Goal: Task Accomplishment & Management: Complete application form

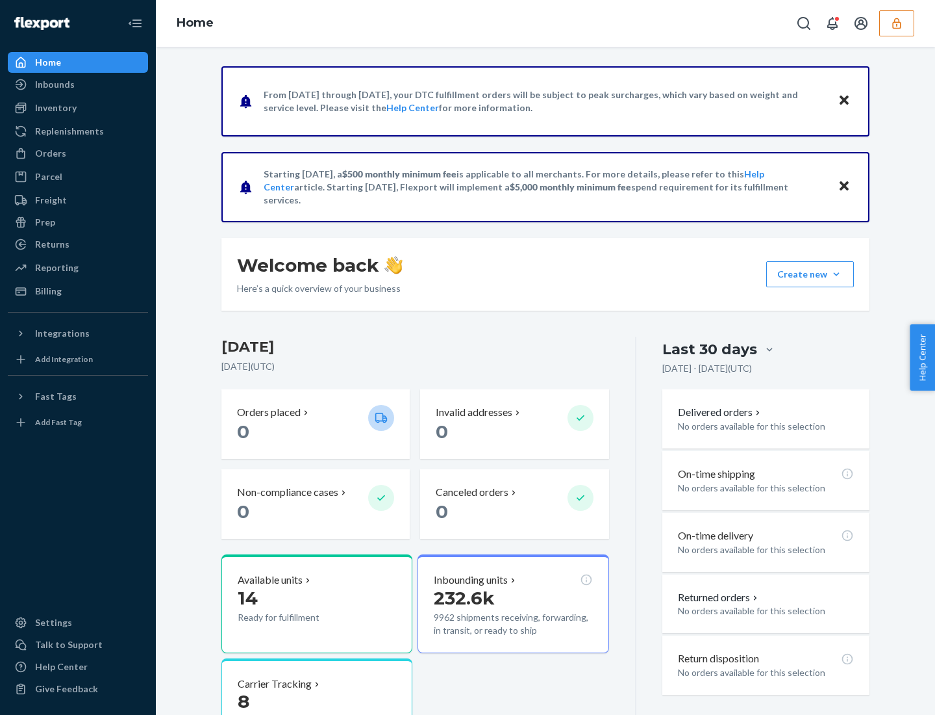
click at [837, 274] on button "Create new Create new inbound Create new order Create new product" at bounding box center [811, 274] width 88 height 26
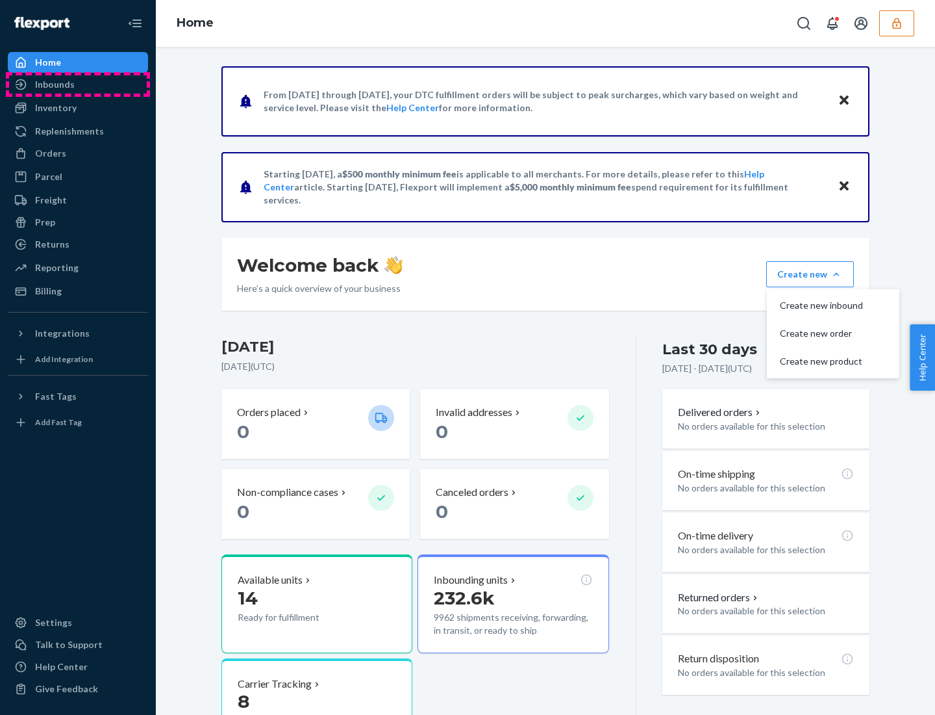
click at [78, 84] on div "Inbounds" at bounding box center [78, 84] width 138 height 18
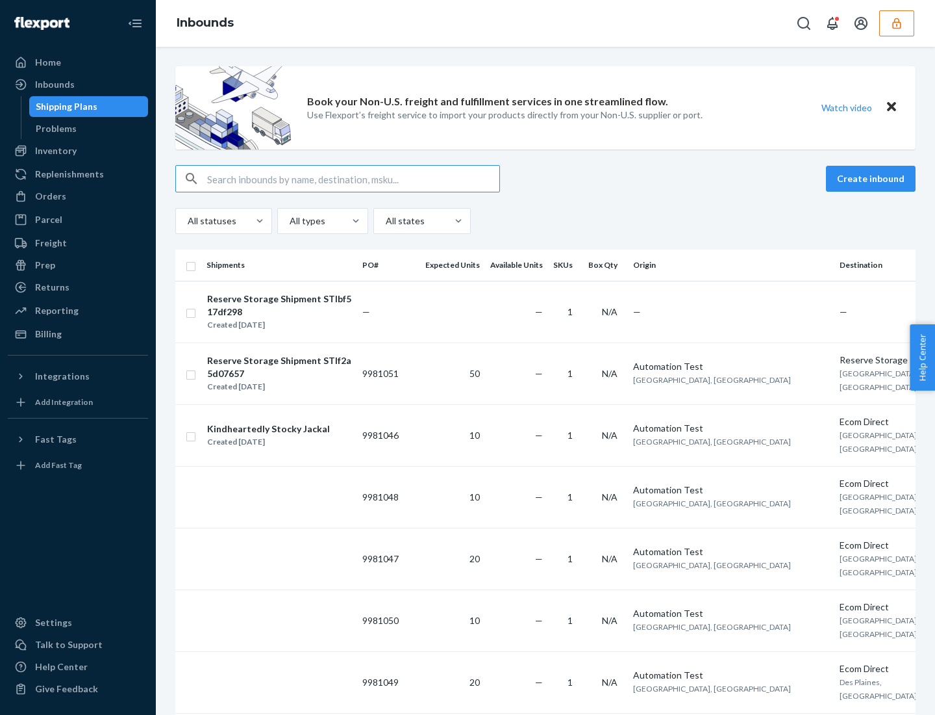
click at [873, 179] on button "Create inbound" at bounding box center [871, 179] width 90 height 26
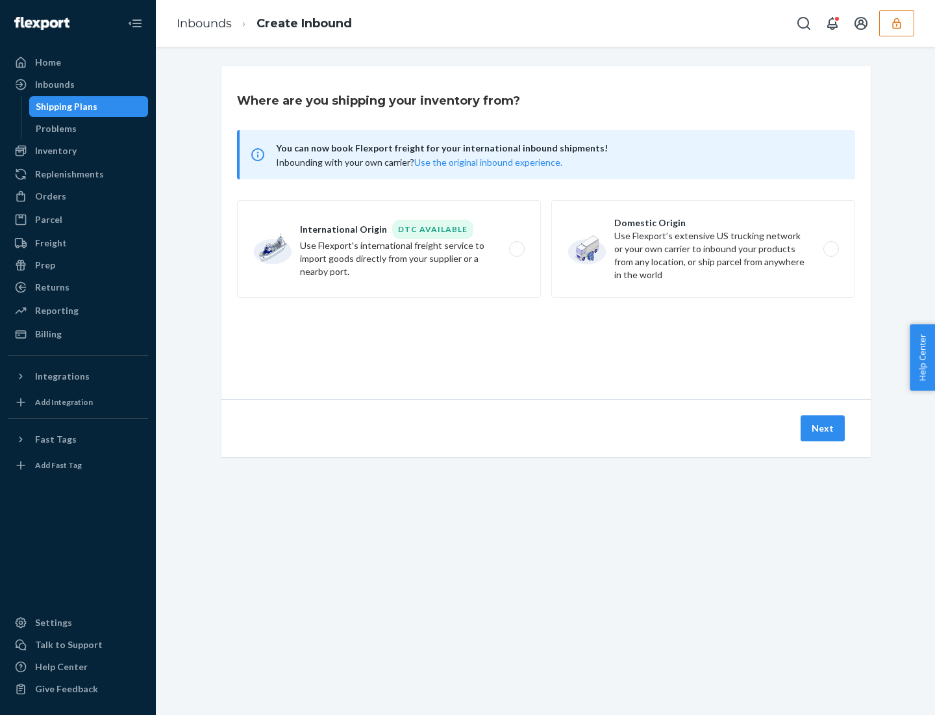
click at [704, 249] on label "Domestic Origin Use Flexport’s extensive US trucking network or your own carrie…" at bounding box center [704, 248] width 304 height 97
click at [831, 249] on input "Domestic Origin Use Flexport’s extensive US trucking network or your own carrie…" at bounding box center [835, 249] width 8 height 8
radio input "true"
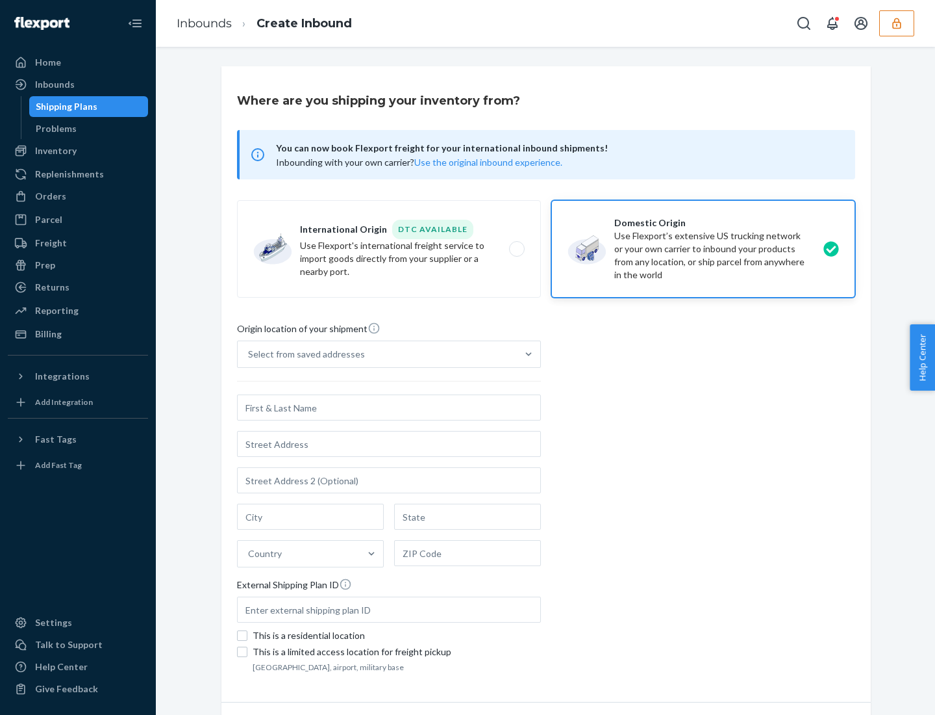
click at [303, 354] on div "Select from saved addresses" at bounding box center [306, 354] width 117 height 13
click at [249, 354] on input "Select from saved addresses" at bounding box center [248, 354] width 1 height 13
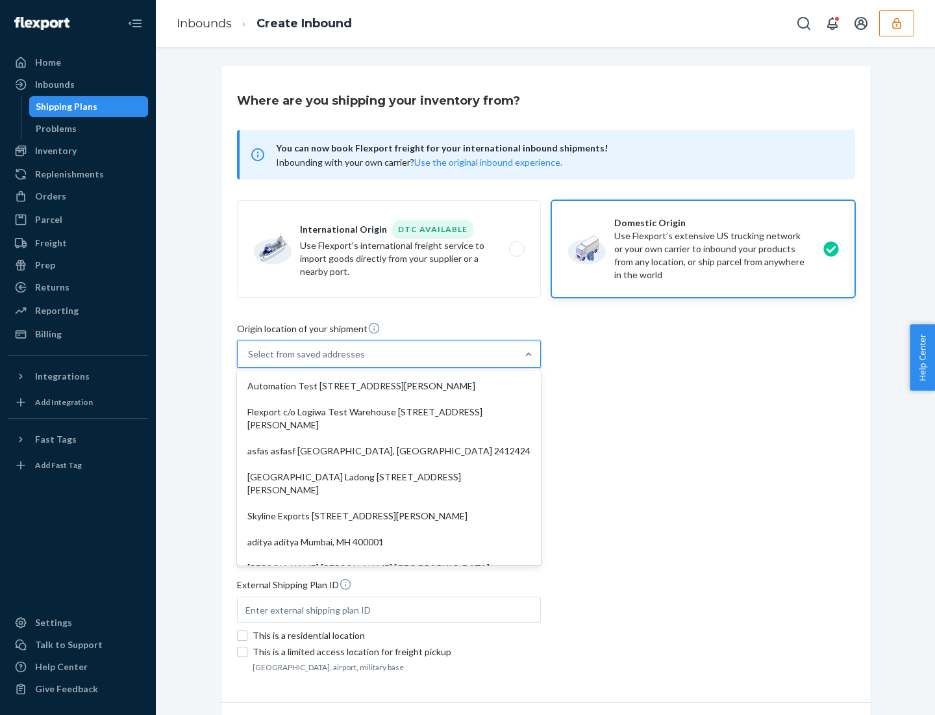
scroll to position [5, 0]
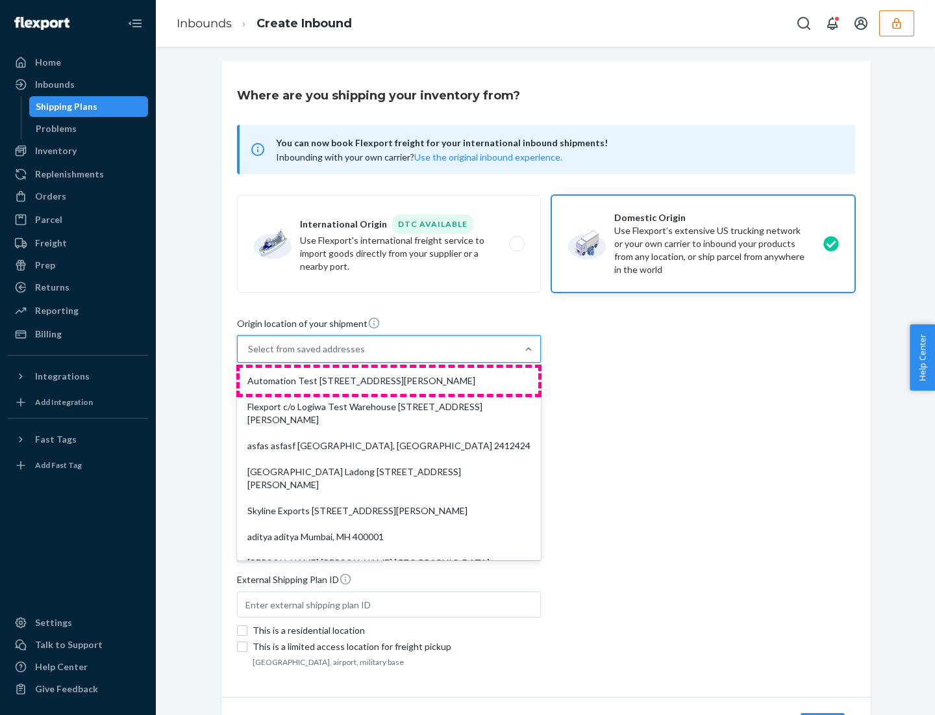
click at [389, 381] on div "Automation Test [STREET_ADDRESS][PERSON_NAME]" at bounding box center [389, 381] width 299 height 26
click at [249, 355] on input "option Automation Test [STREET_ADDRESS][PERSON_NAME] focused, 1 of 10. 10 resul…" at bounding box center [248, 348] width 1 height 13
type input "Automation Test"
type input "9th Floor"
type input "[GEOGRAPHIC_DATA]"
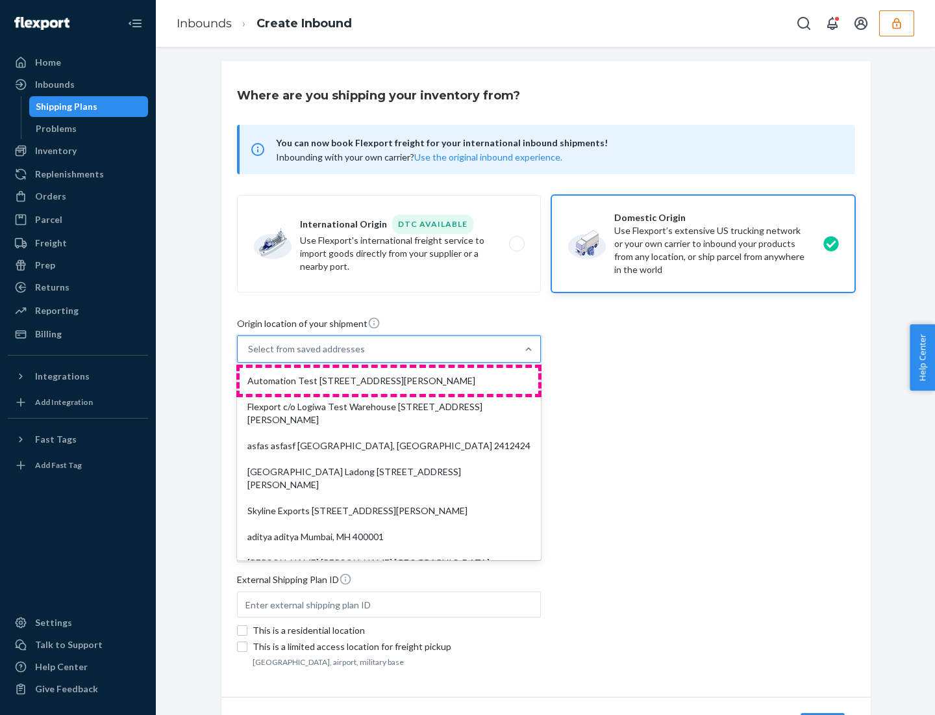
type input "CA"
type input "94104"
type input "[STREET_ADDRESS][PERSON_NAME]"
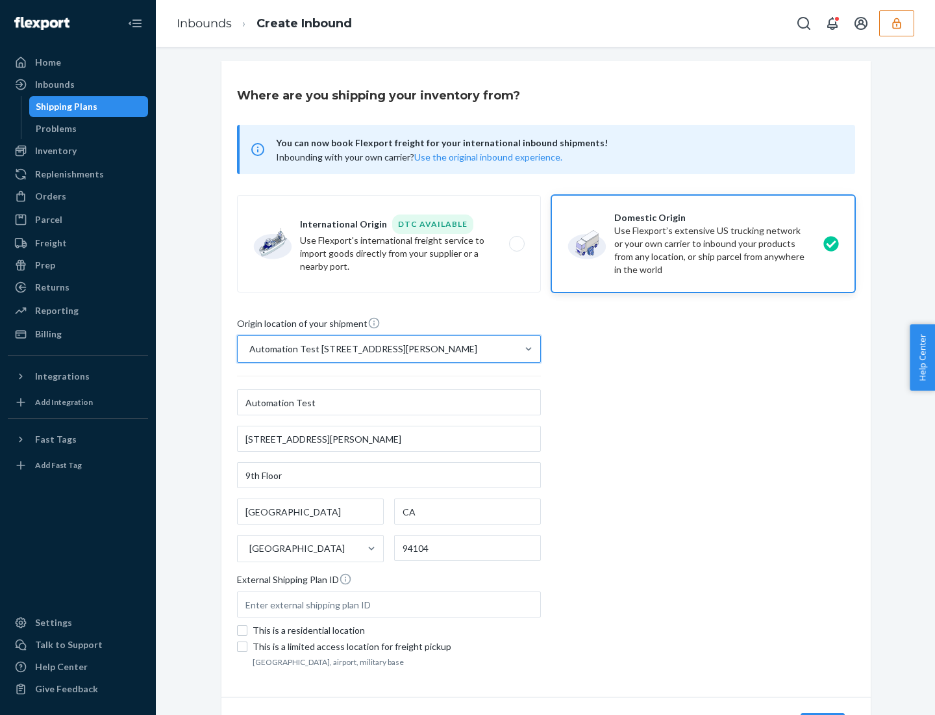
scroll to position [76, 0]
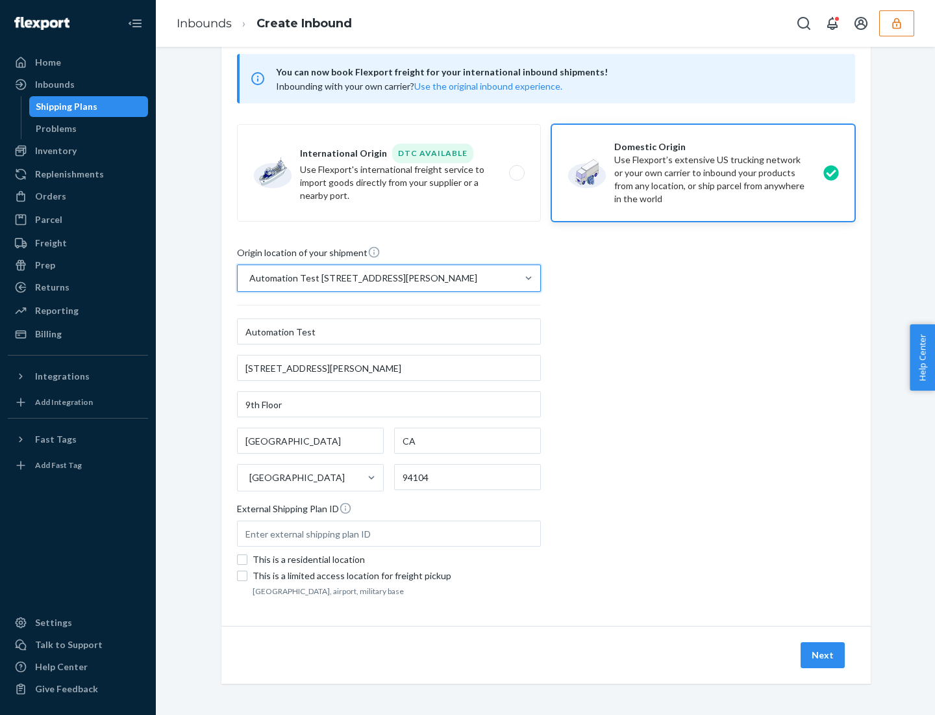
click at [824, 655] on button "Next" at bounding box center [823, 655] width 44 height 26
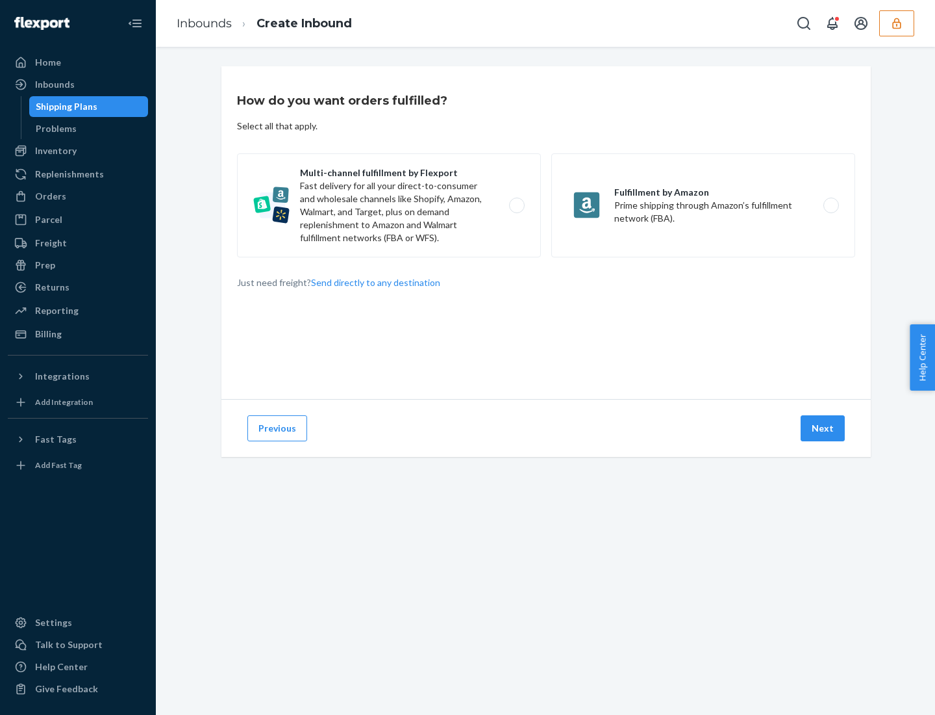
click at [389, 205] on label "Multi-channel fulfillment by Flexport Fast delivery for all your direct-to-cons…" at bounding box center [389, 205] width 304 height 104
click at [516, 205] on input "Multi-channel fulfillment by Flexport Fast delivery for all your direct-to-cons…" at bounding box center [520, 205] width 8 height 8
radio input "true"
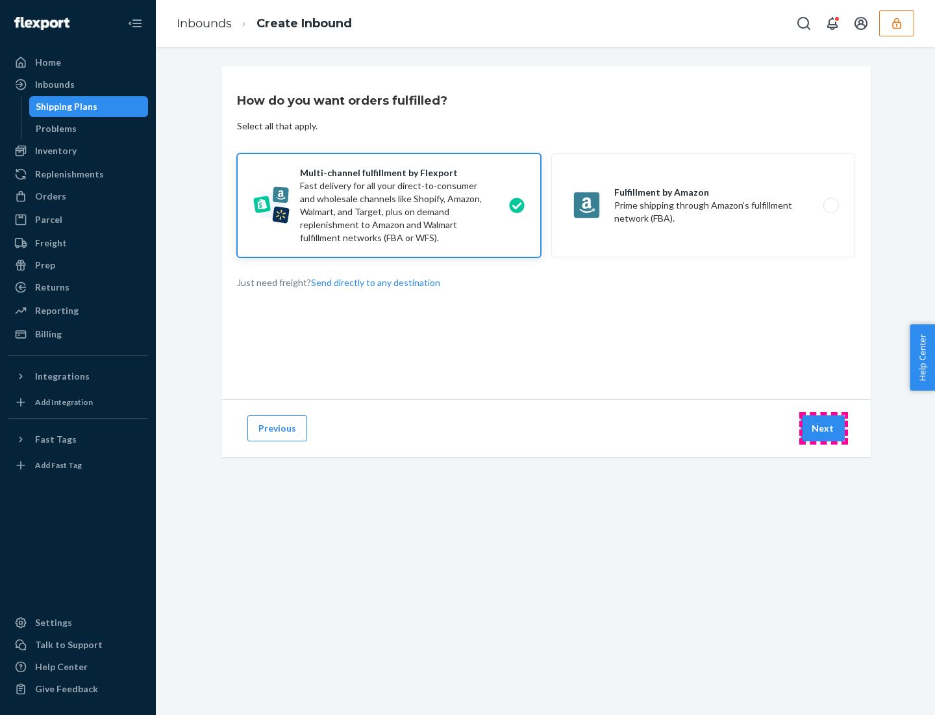
click at [824, 428] on button "Next" at bounding box center [823, 428] width 44 height 26
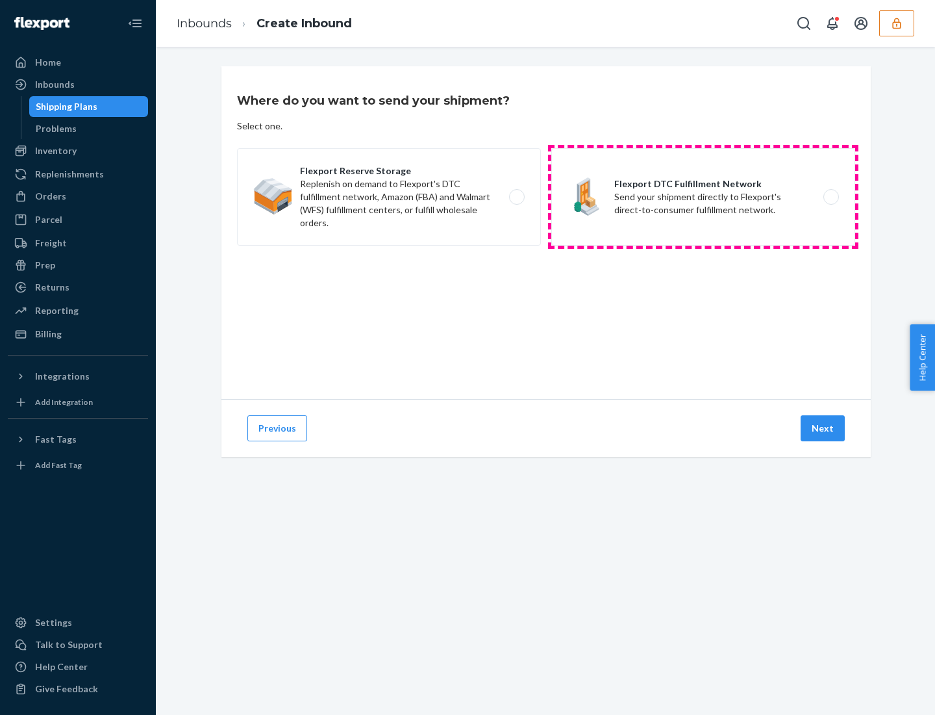
click at [704, 197] on label "Flexport DTC Fulfillment Network Send your shipment directly to Flexport's dire…" at bounding box center [704, 196] width 304 height 97
click at [831, 197] on input "Flexport DTC Fulfillment Network Send your shipment directly to Flexport's dire…" at bounding box center [835, 197] width 8 height 8
radio input "true"
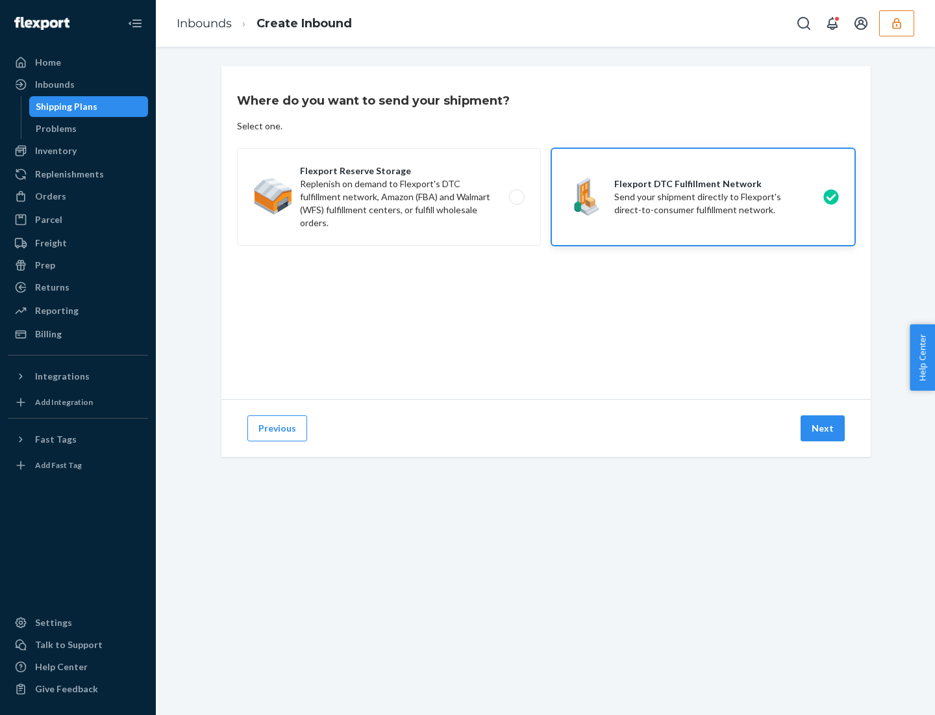
click at [824, 428] on button "Next" at bounding box center [823, 428] width 44 height 26
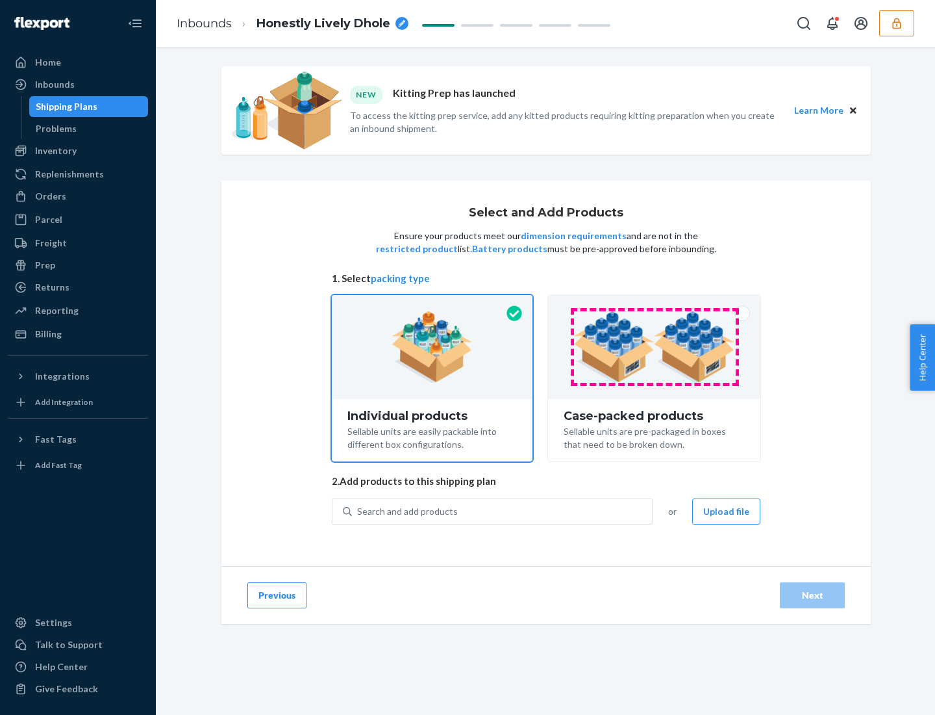
click at [655, 347] on img at bounding box center [655, 346] width 162 height 71
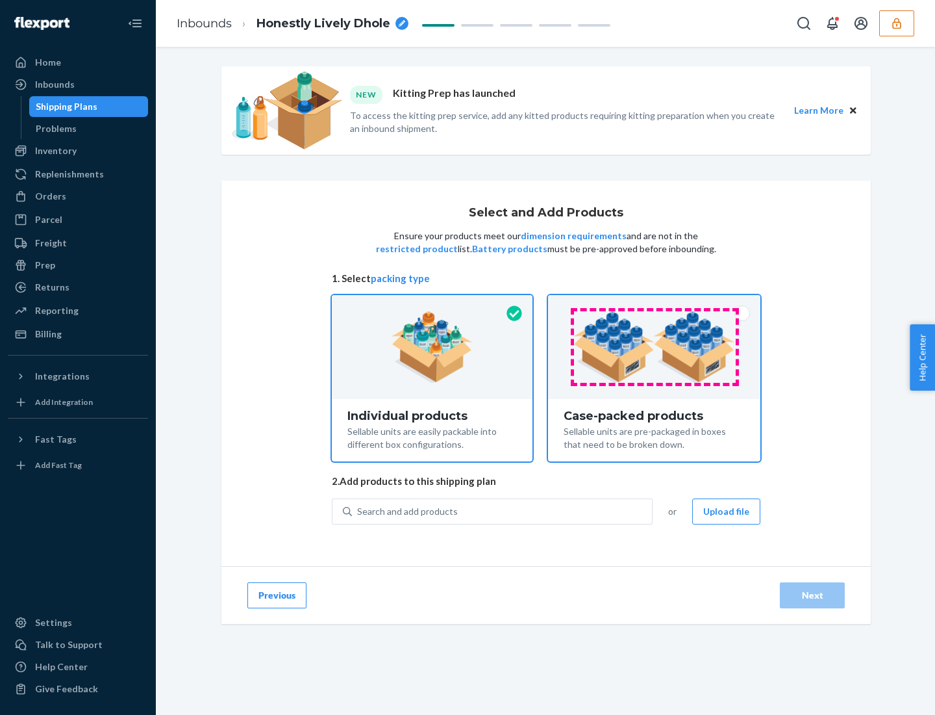
click at [655, 303] on input "Case-packed products Sellable units are pre-packaged in boxes that need to be b…" at bounding box center [654, 299] width 8 height 8
radio input "true"
radio input "false"
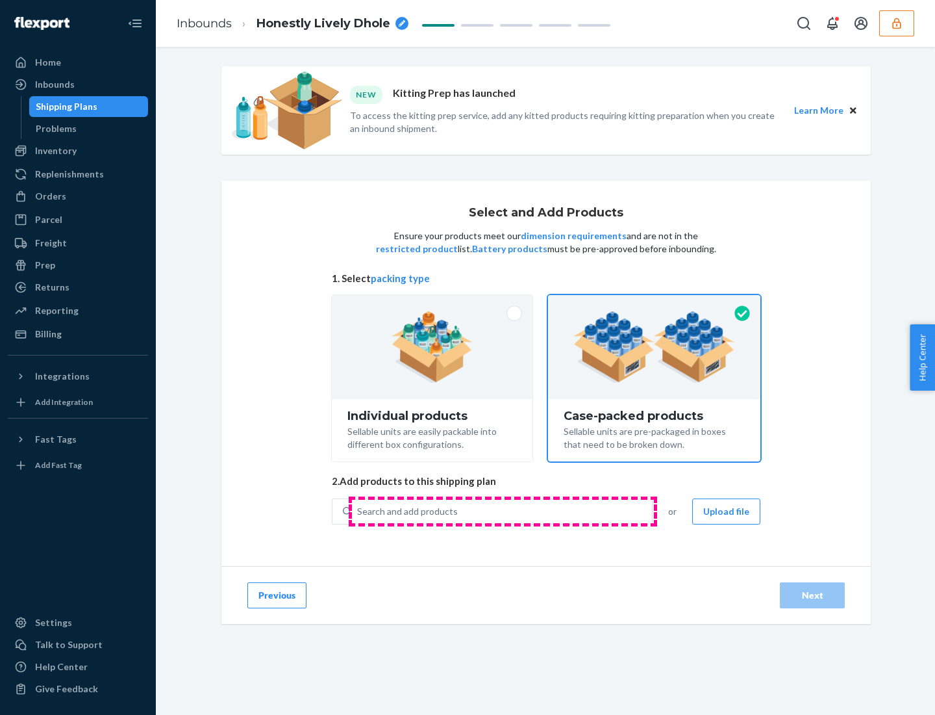
click at [503, 511] on div "Search and add products" at bounding box center [502, 511] width 300 height 23
click at [359, 511] on input "Search and add products" at bounding box center [357, 511] width 1 height 13
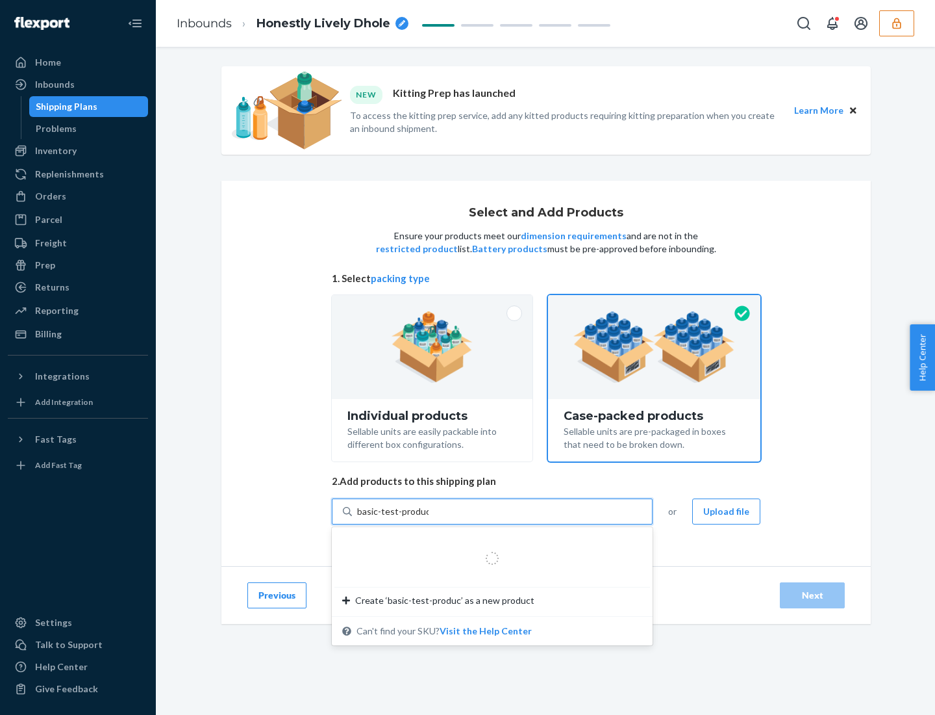
type input "basic-test-product-1"
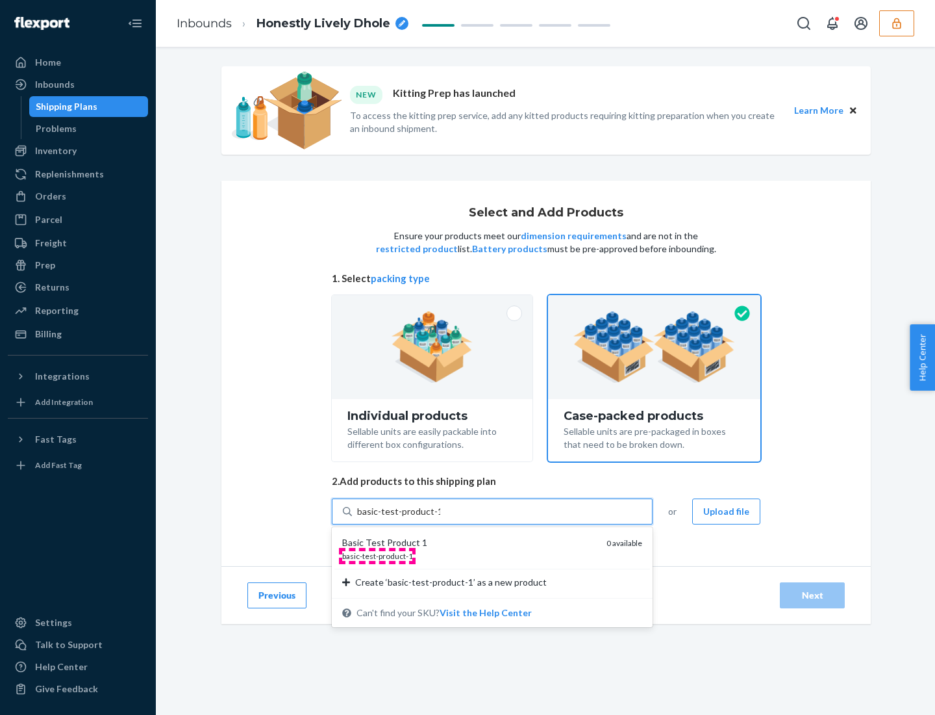
click at [377, 555] on span "basic-test-product-1" at bounding box center [377, 556] width 71 height 10
click at [377, 518] on input "basic-test-product-1" at bounding box center [398, 511] width 83 height 13
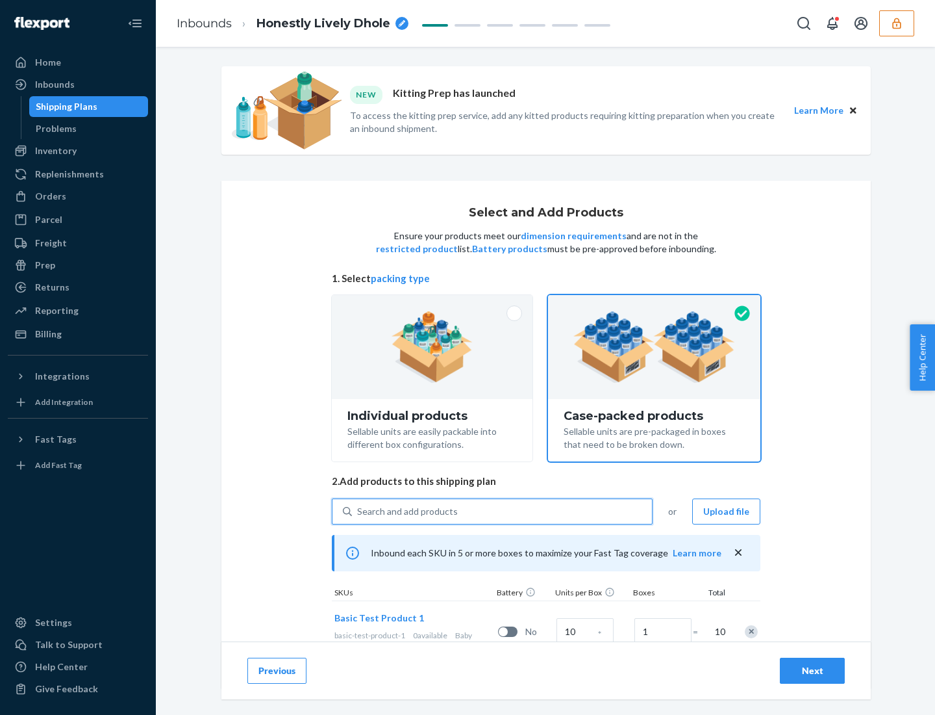
scroll to position [47, 0]
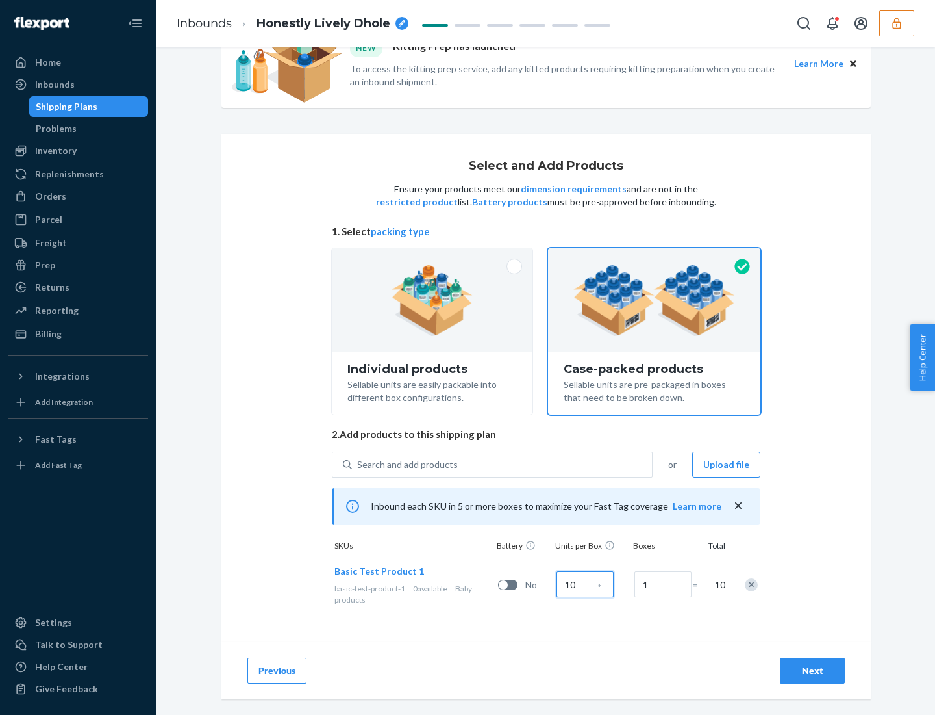
type input "10"
type input "7"
click at [813, 670] on div "Next" at bounding box center [812, 670] width 43 height 13
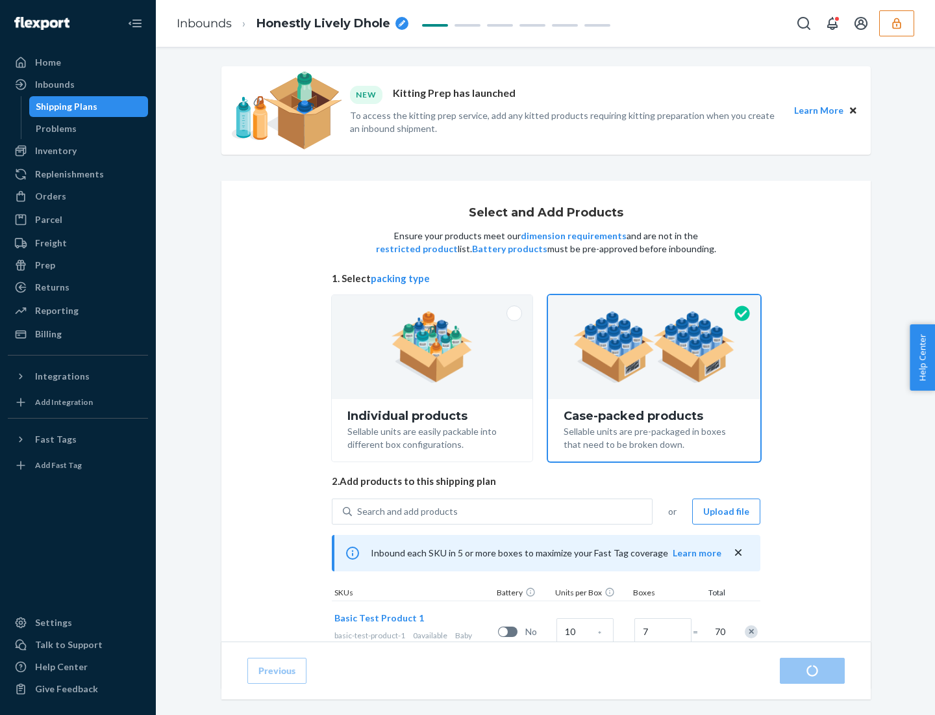
radio input "true"
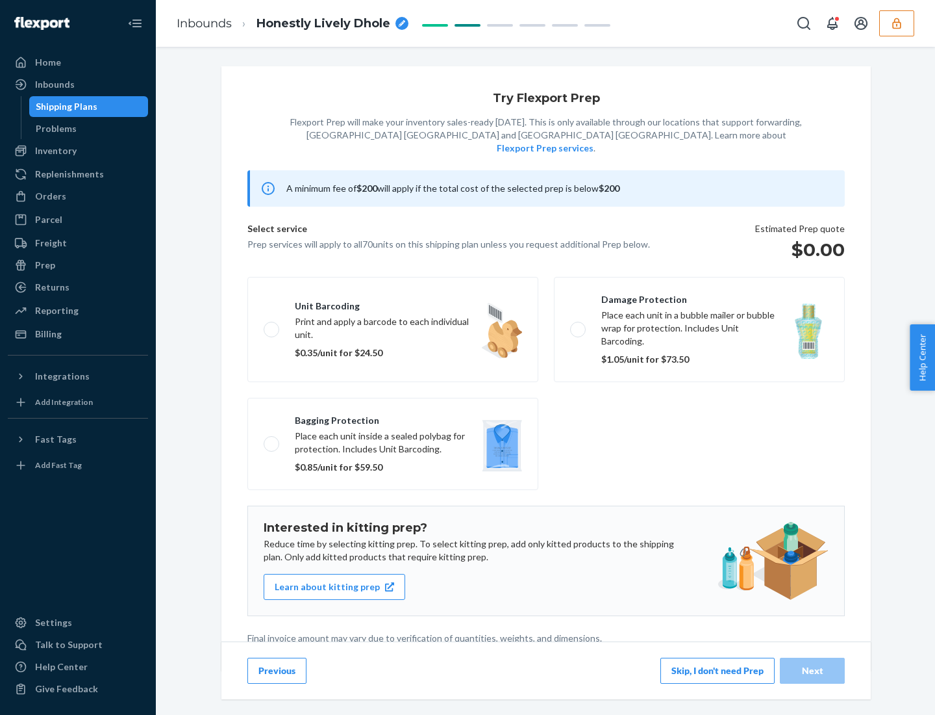
scroll to position [3, 0]
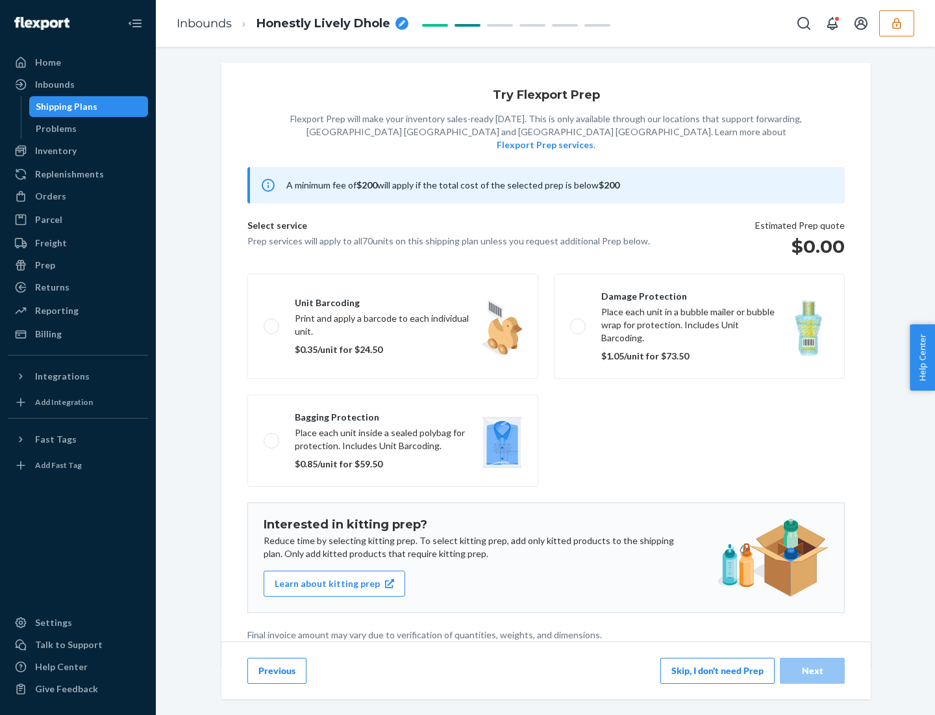
click at [393, 414] on label "Bagging protection Place each unit inside a sealed polybag for protection. Incl…" at bounding box center [393, 440] width 291 height 92
click at [272, 436] on input "Bagging protection Place each unit inside a sealed polybag for protection. Incl…" at bounding box center [268, 440] width 8 height 8
checkbox input "true"
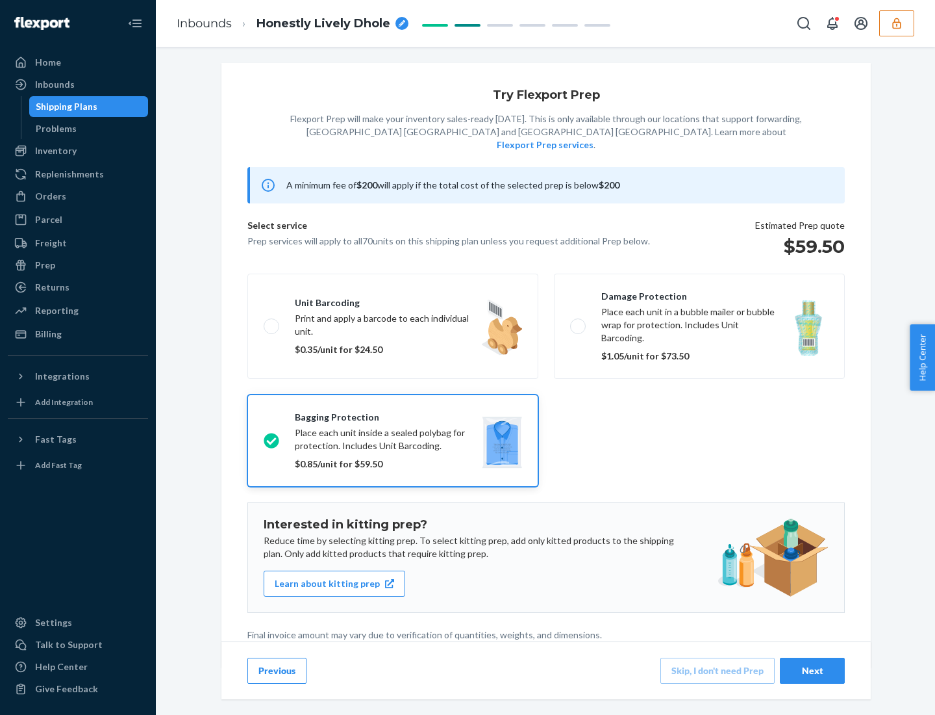
click at [813, 670] on div "Next" at bounding box center [812, 670] width 43 height 13
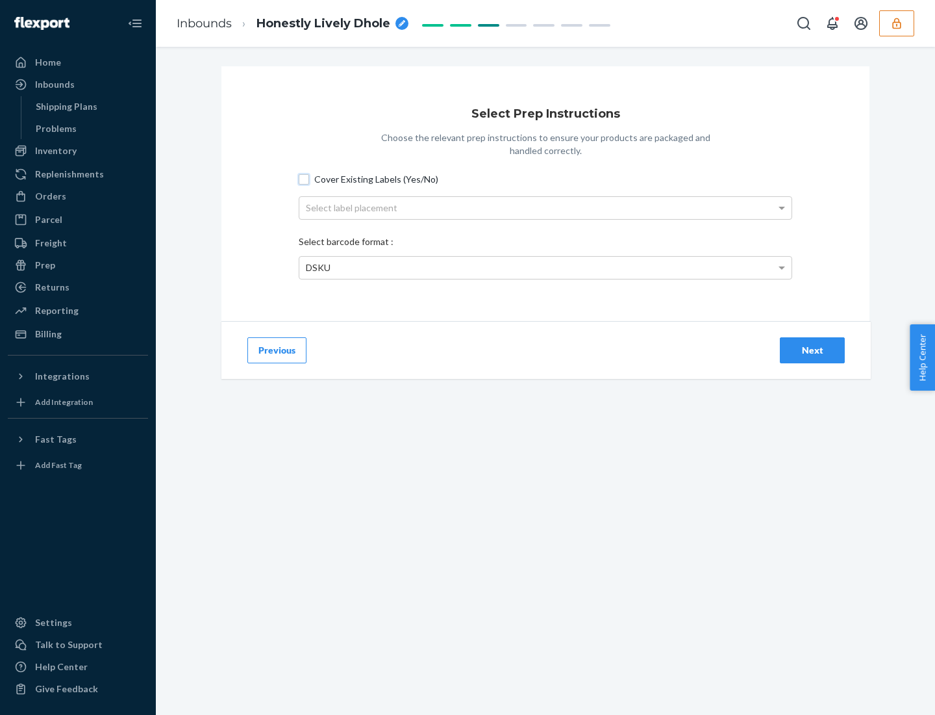
click at [304, 179] on input "Cover Existing Labels (Yes/No)" at bounding box center [304, 179] width 10 height 10
checkbox input "true"
click at [546, 207] on div "Select label placement" at bounding box center [545, 208] width 492 height 22
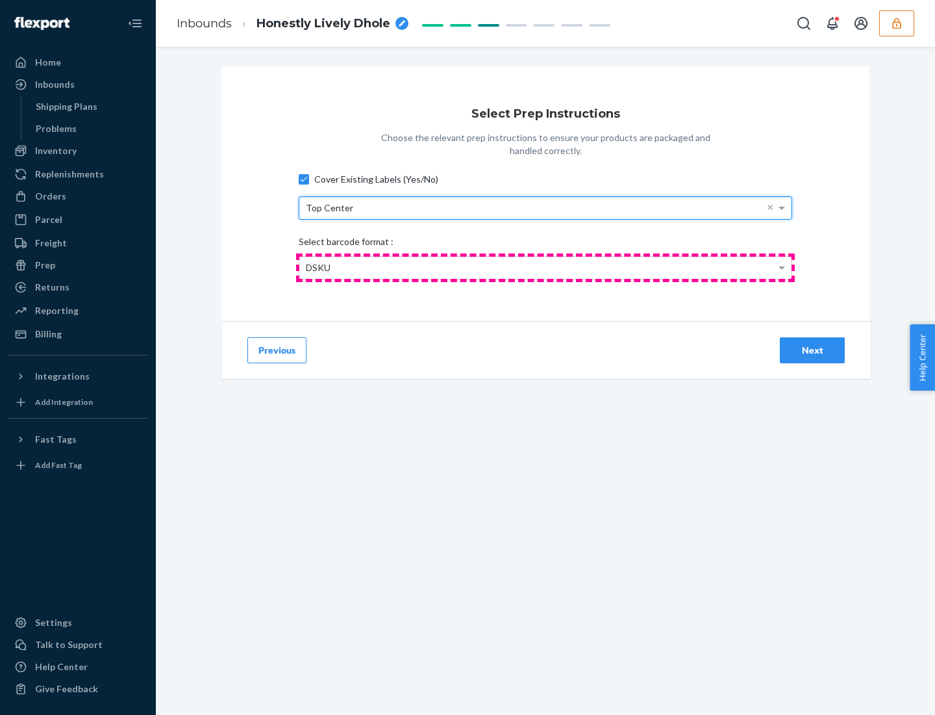
click at [546, 267] on div "DSKU" at bounding box center [545, 268] width 492 height 22
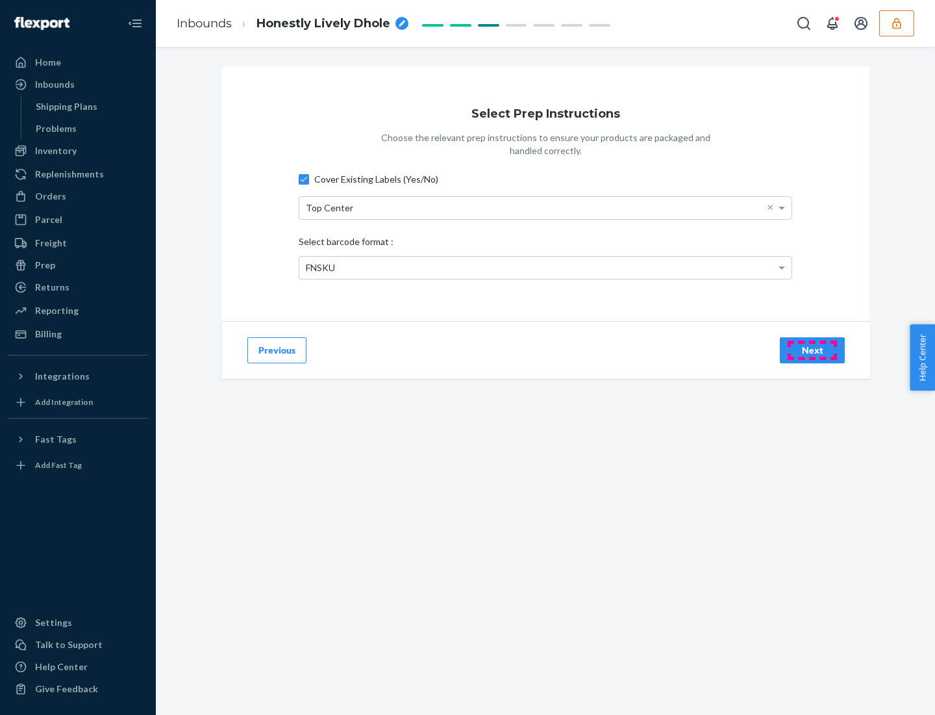
click at [813, 349] on div "Next" at bounding box center [812, 350] width 43 height 13
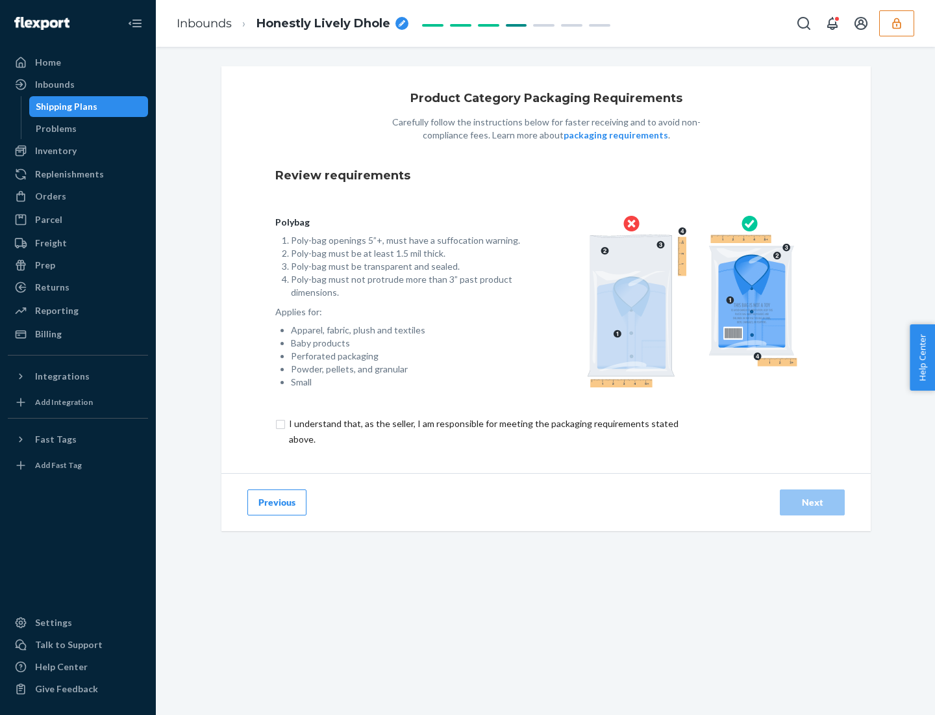
click at [483, 431] on input "checkbox" at bounding box center [491, 431] width 432 height 31
checkbox input "true"
click at [813, 502] on div "Next" at bounding box center [812, 502] width 43 height 13
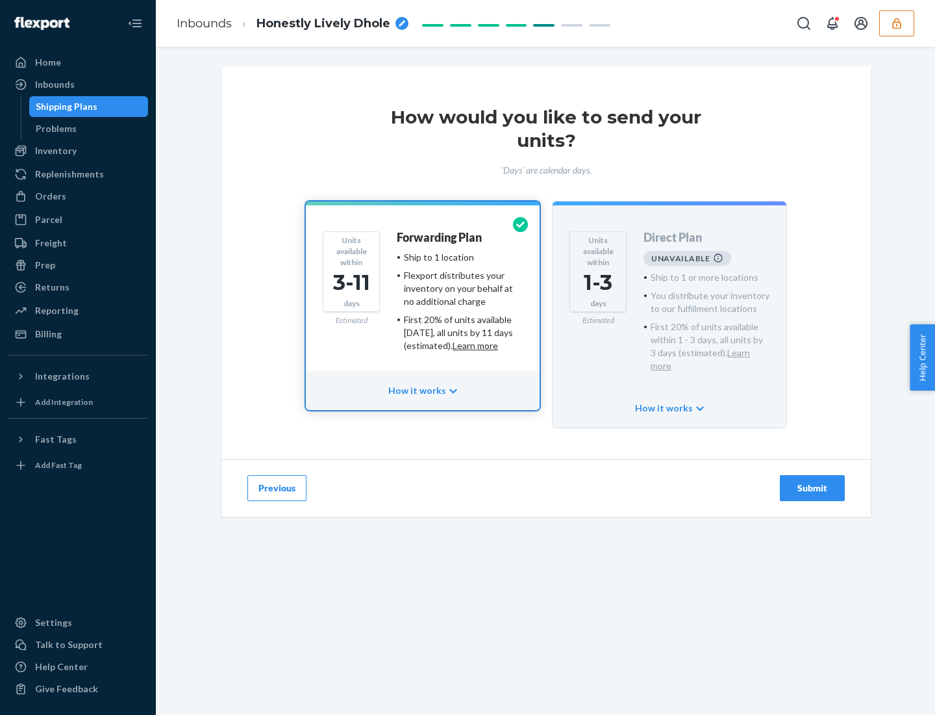
click at [440, 237] on h4 "Forwarding Plan" at bounding box center [439, 237] width 85 height 13
click at [813, 481] on div "Submit" at bounding box center [812, 487] width 43 height 13
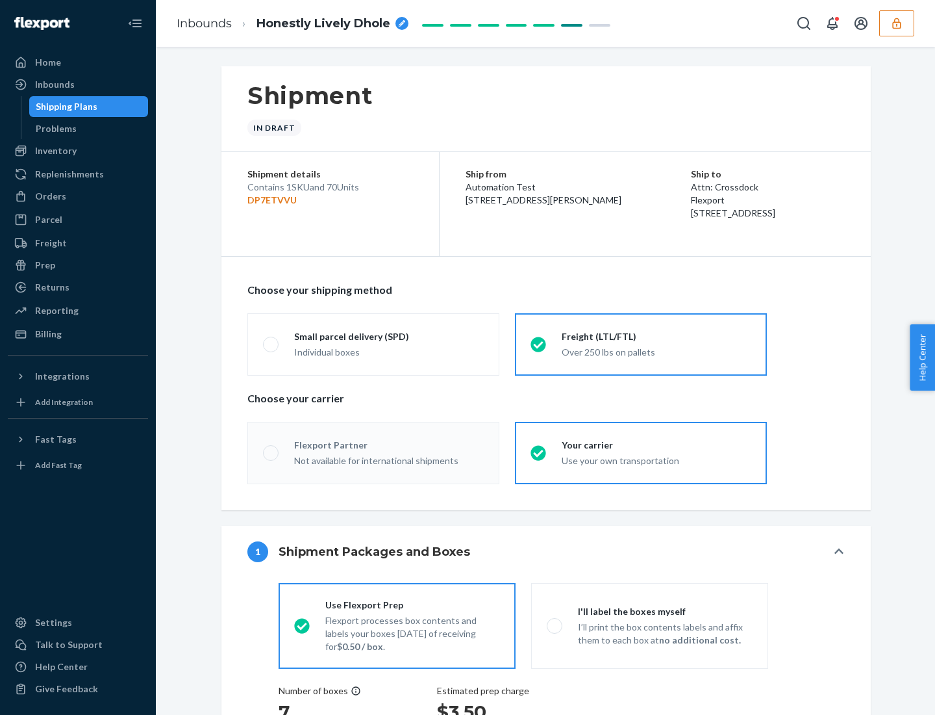
radio input "true"
radio input "false"
radio input "true"
radio input "false"
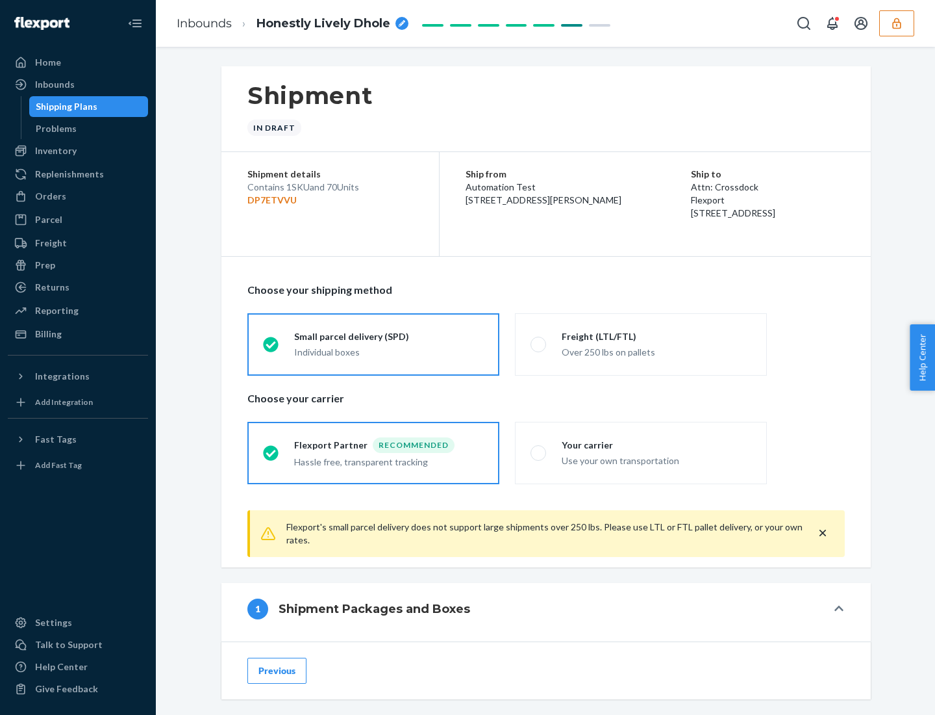
click at [657, 336] on div "Freight (LTL/FTL)" at bounding box center [657, 336] width 190 height 13
click at [539, 340] on input "Freight (LTL/FTL) Over 250 lbs on pallets" at bounding box center [535, 344] width 8 height 8
radio input "true"
radio input "false"
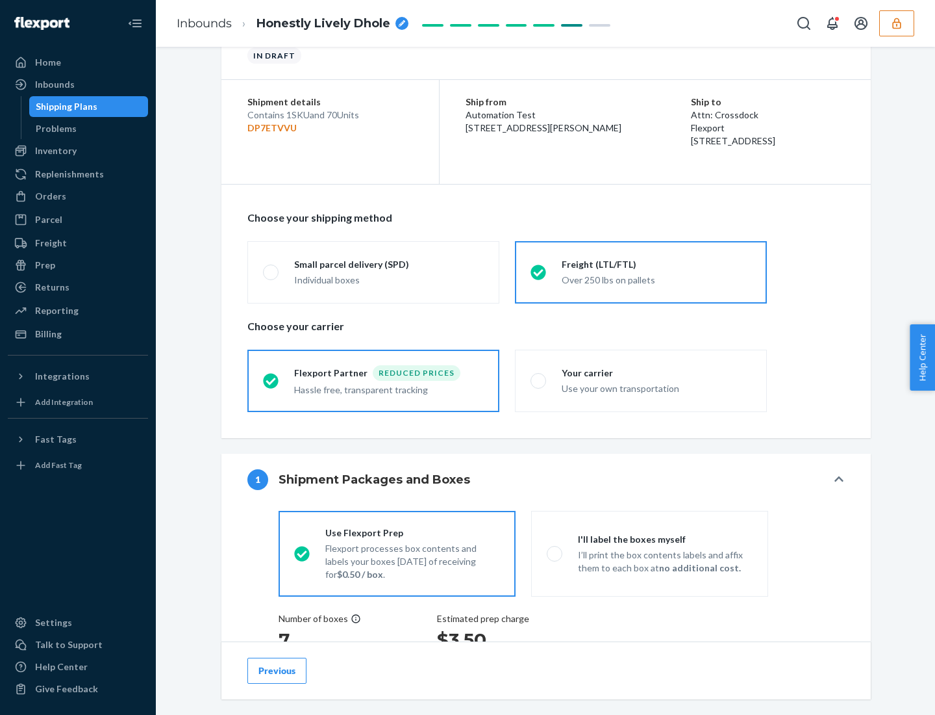
click at [374, 381] on div "Hassle free, transparent tracking" at bounding box center [389, 389] width 190 height 16
click at [272, 380] on input "Flexport Partner Reduced prices Hassle free, transparent tracking" at bounding box center [267, 380] width 8 height 8
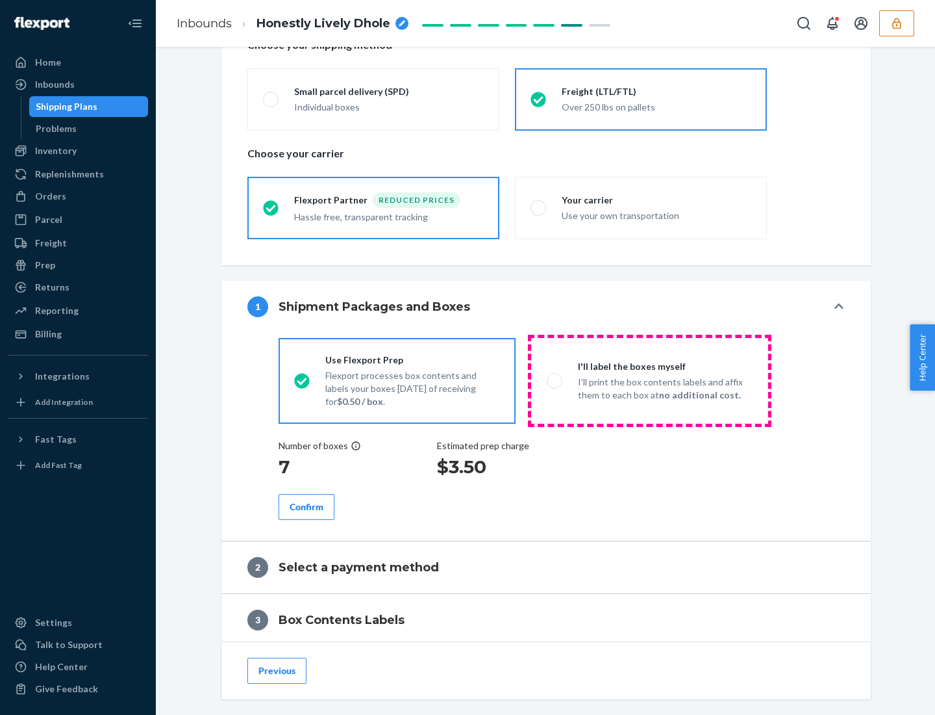
click at [650, 380] on p "I’ll print the box contents labels and affix them to each box at no additional …" at bounding box center [665, 388] width 175 height 26
click at [555, 380] on input "I'll label the boxes myself I’ll print the box contents labels and affix them t…" at bounding box center [551, 380] width 8 height 8
radio input "true"
radio input "false"
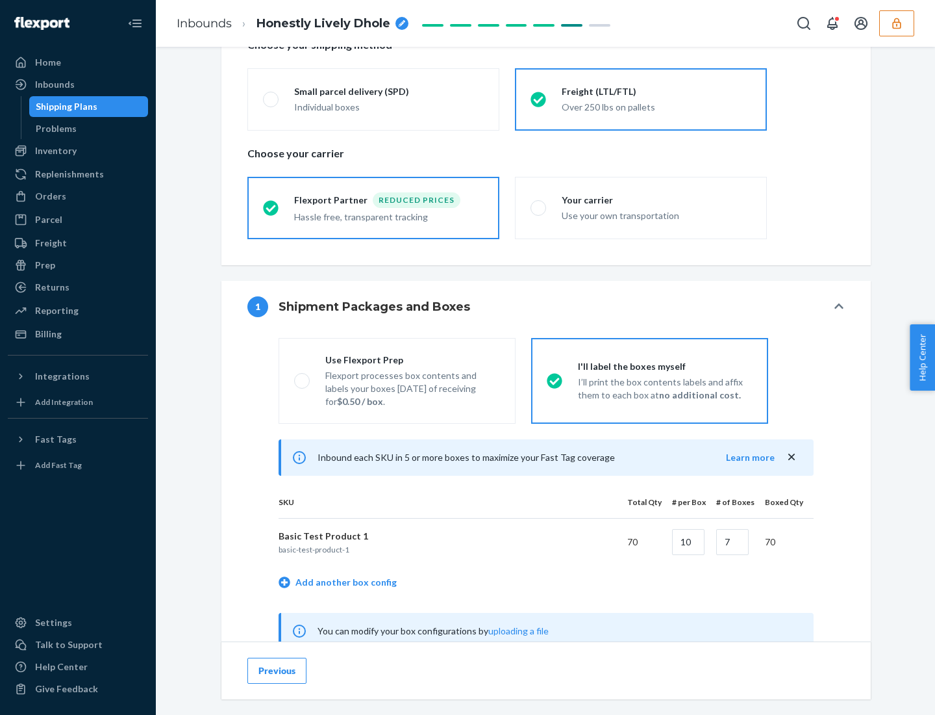
scroll to position [406, 0]
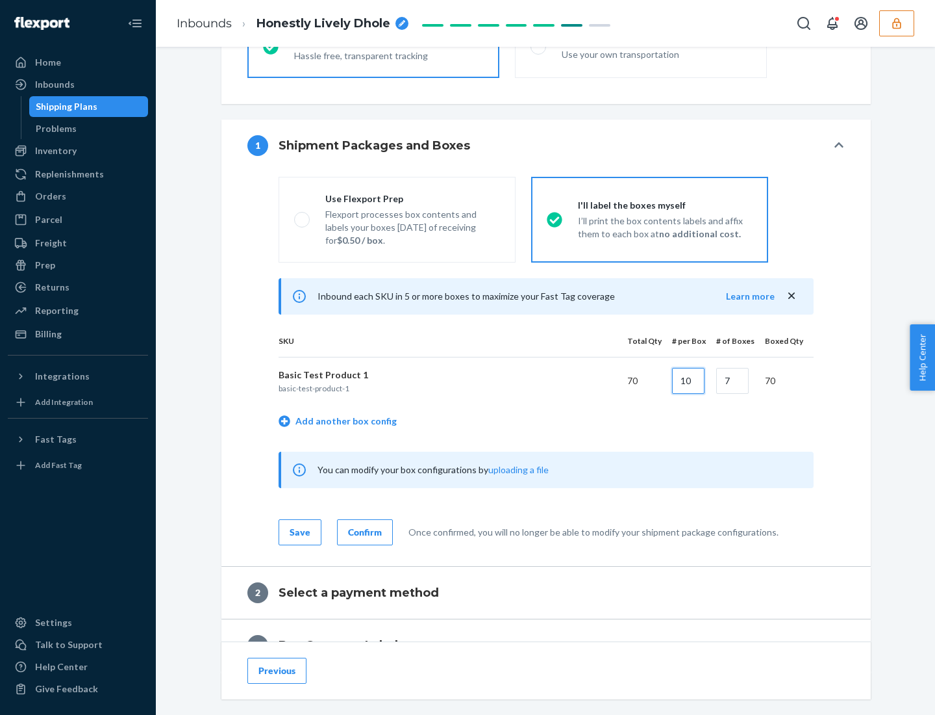
type input "10"
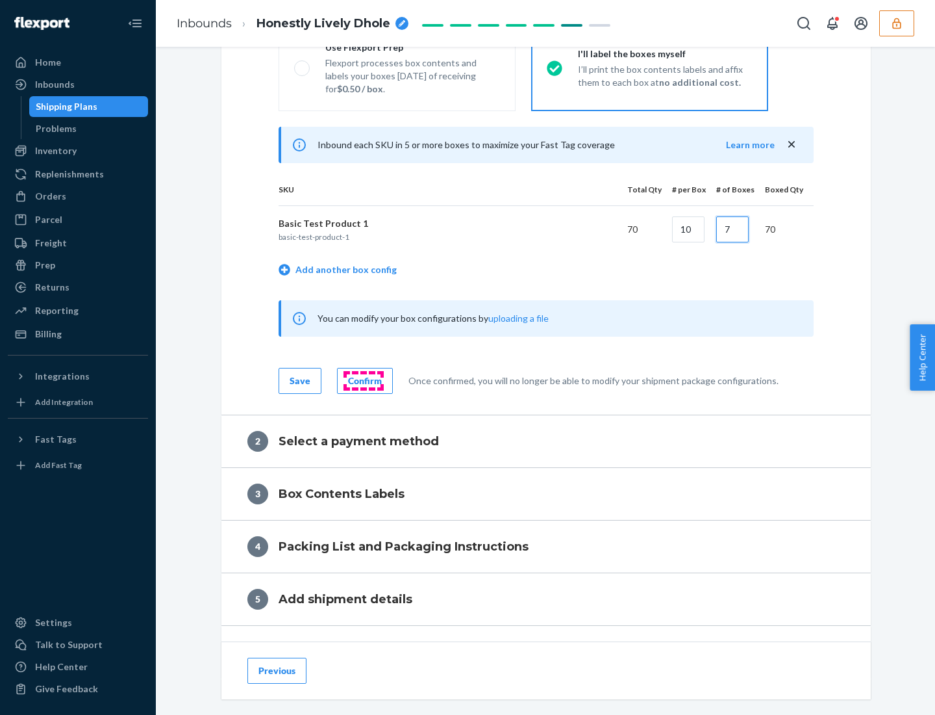
type input "7"
click at [363, 380] on div "Confirm" at bounding box center [365, 380] width 34 height 13
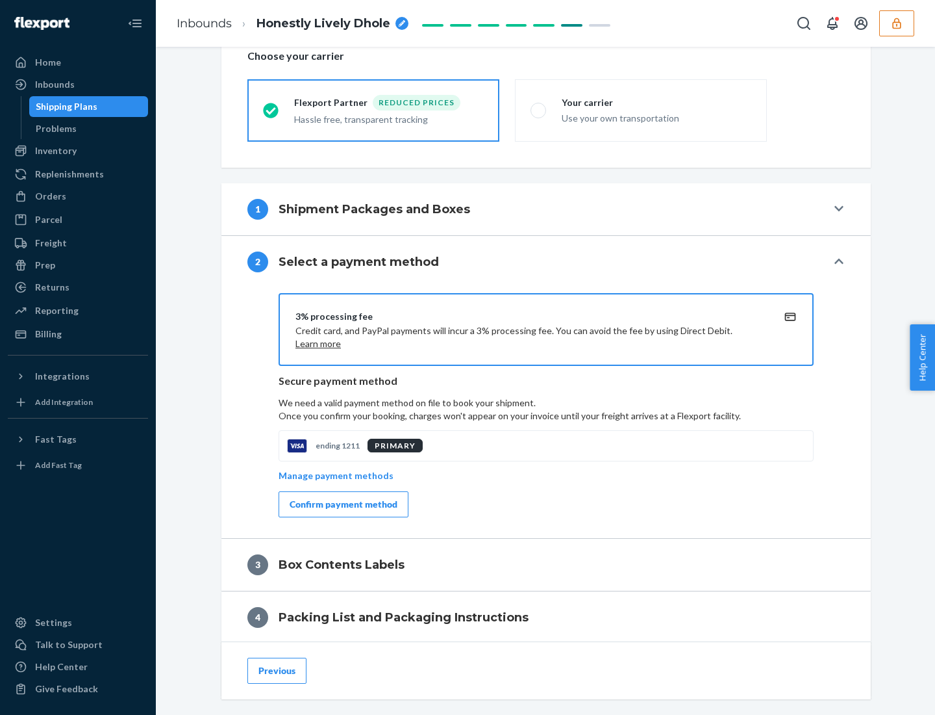
scroll to position [466, 0]
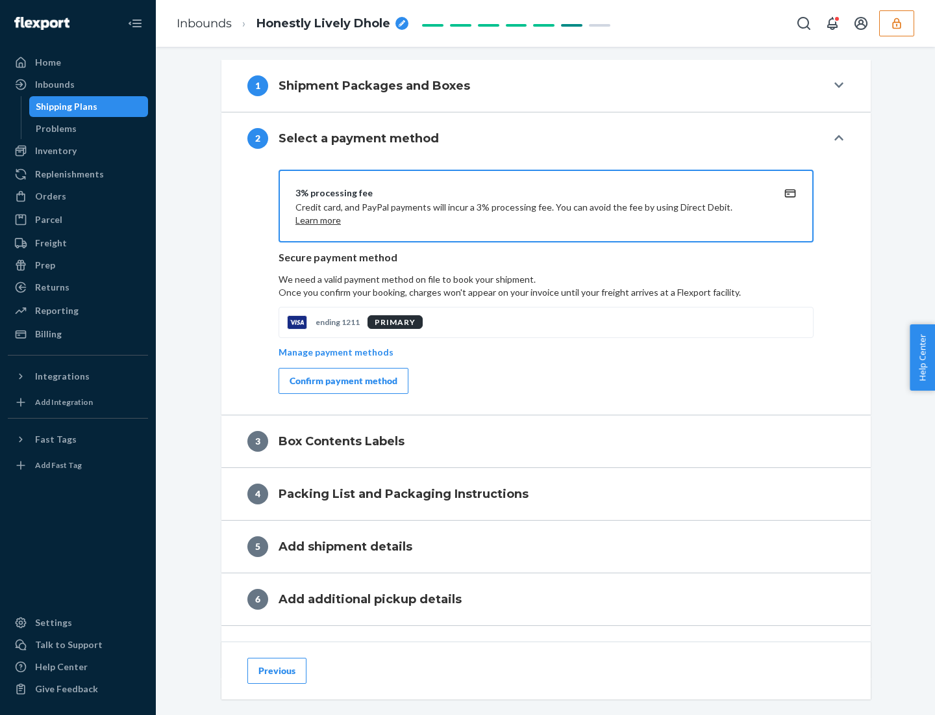
click at [342, 381] on div "Confirm payment method" at bounding box center [344, 380] width 108 height 13
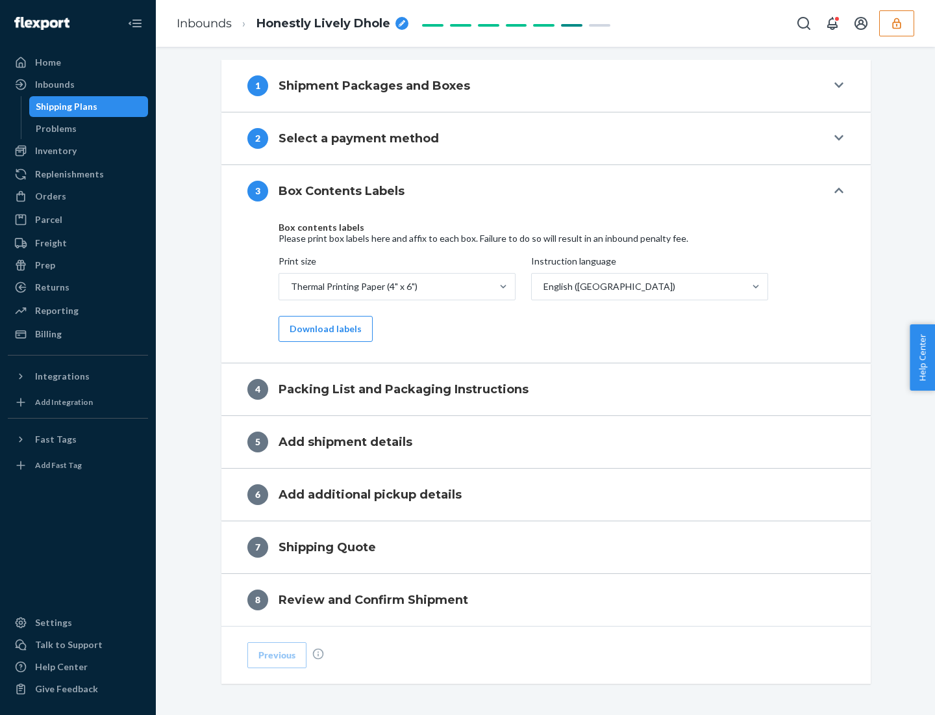
scroll to position [414, 0]
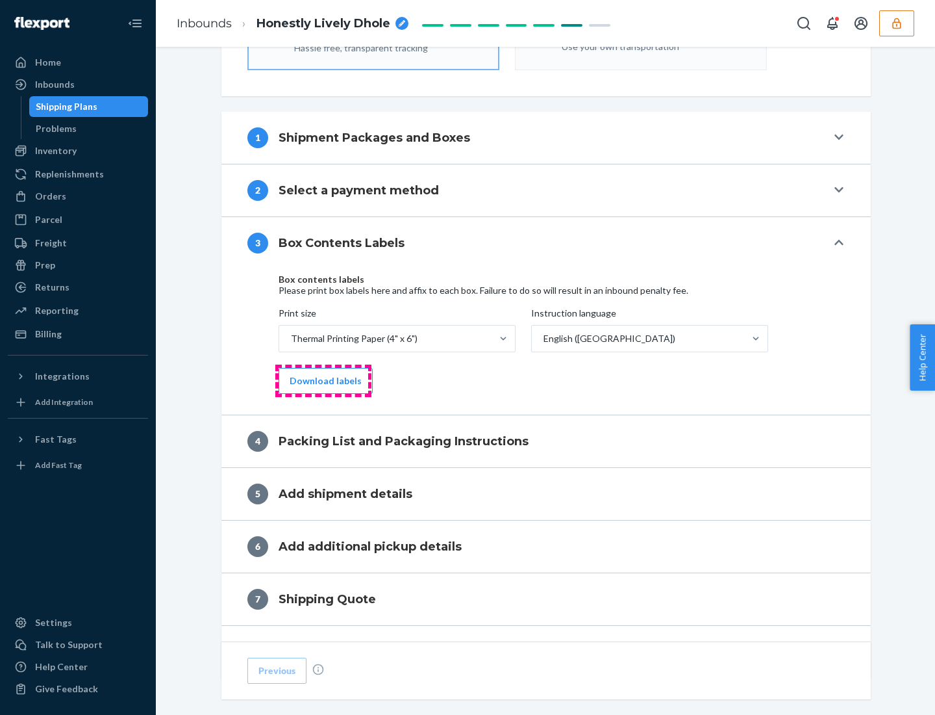
click at [323, 381] on button "Download labels" at bounding box center [326, 381] width 94 height 26
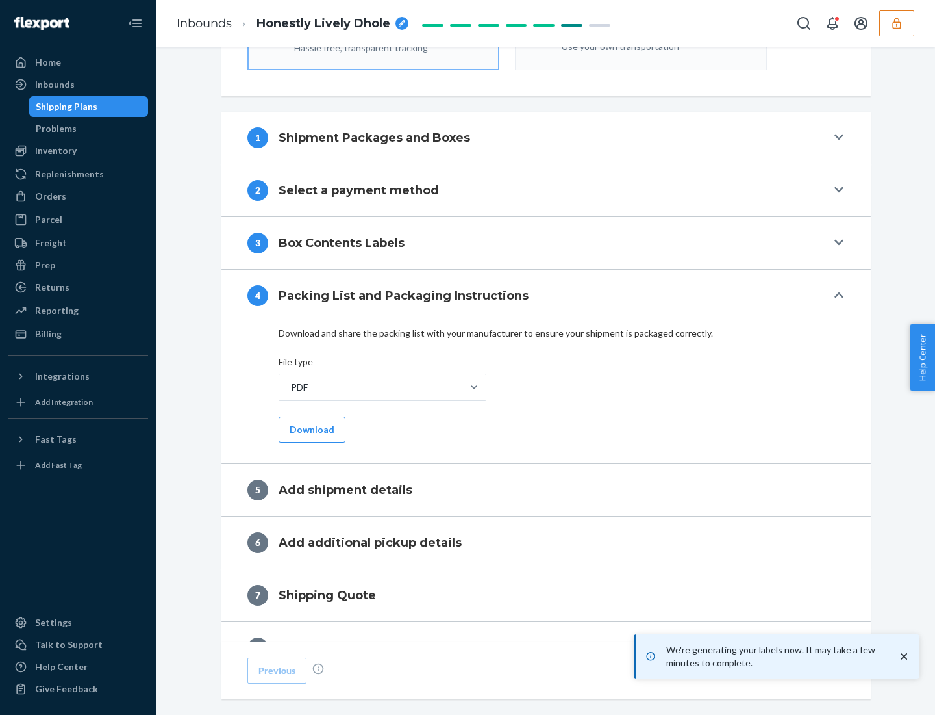
scroll to position [463, 0]
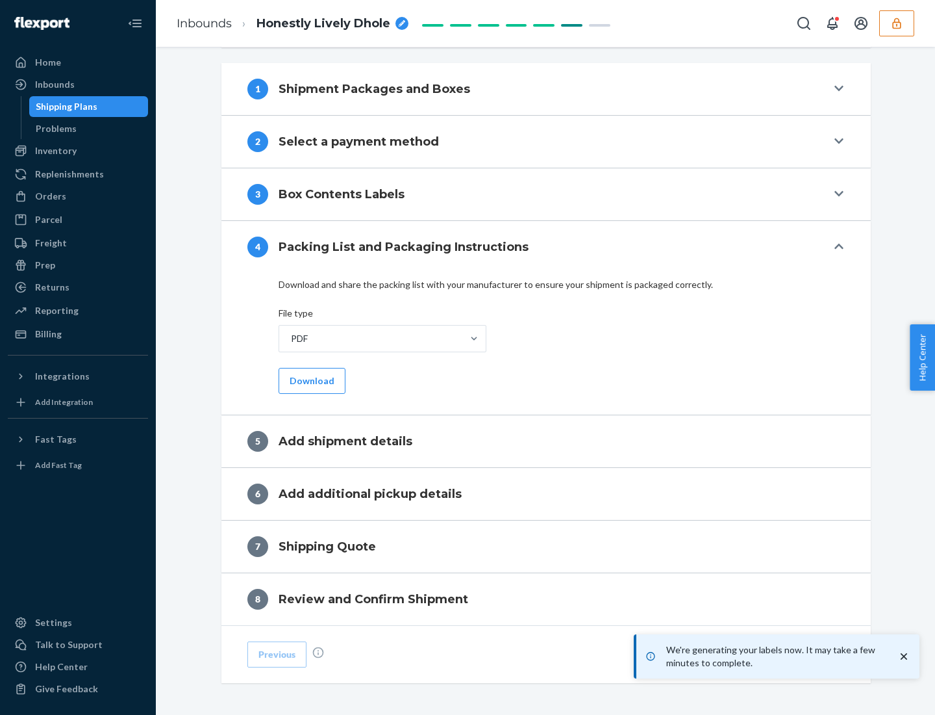
click at [311, 380] on button "Download" at bounding box center [312, 381] width 67 height 26
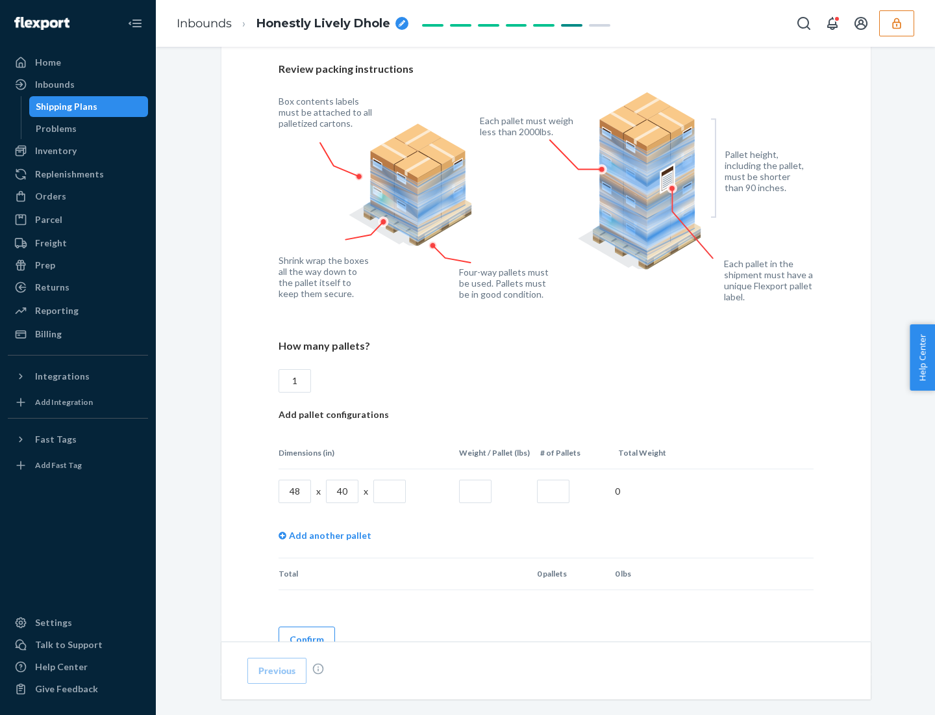
scroll to position [944, 0]
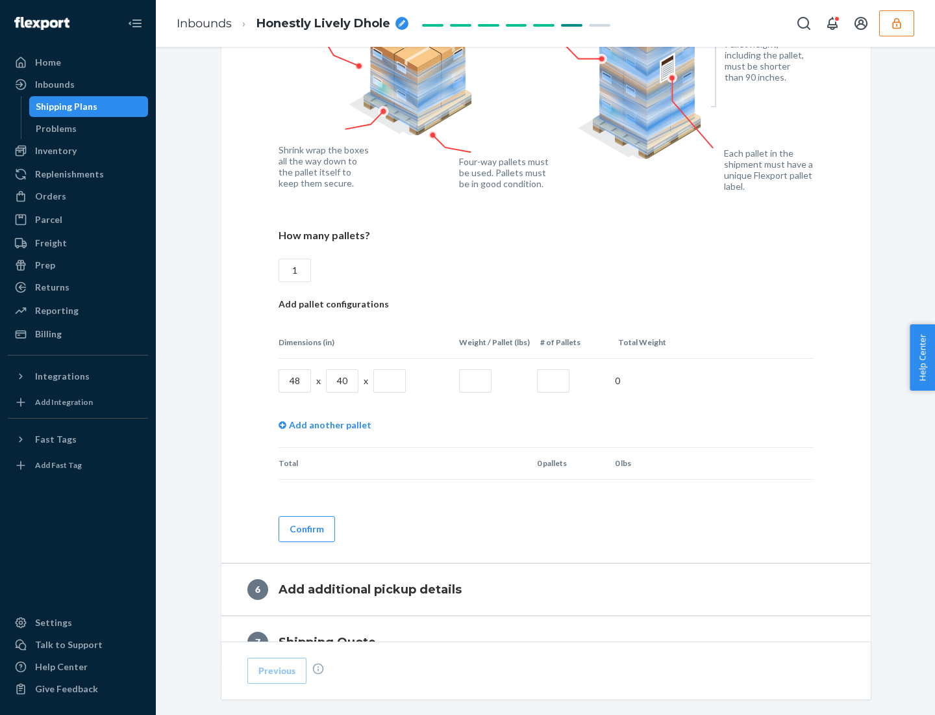
type input "1"
type input "40"
type input "200"
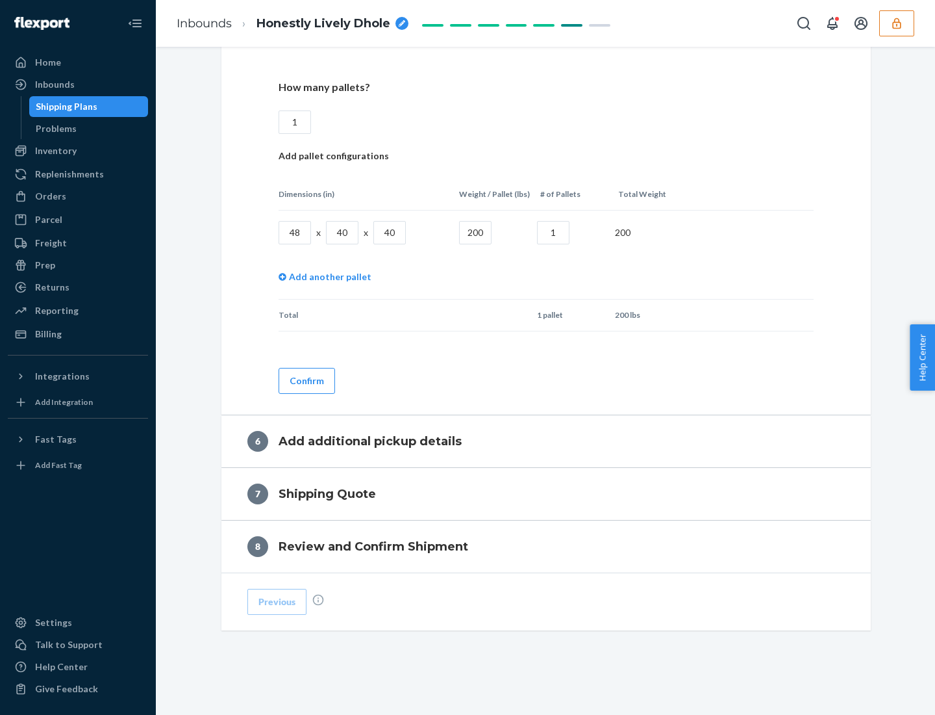
type input "1"
click at [306, 380] on button "Confirm" at bounding box center [307, 381] width 57 height 26
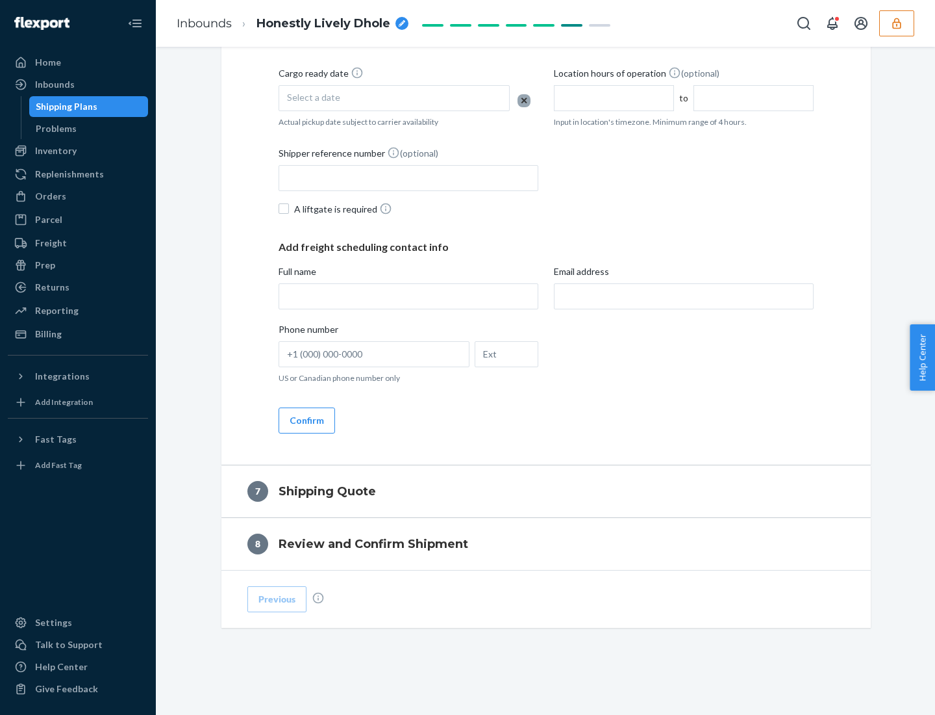
scroll to position [497, 0]
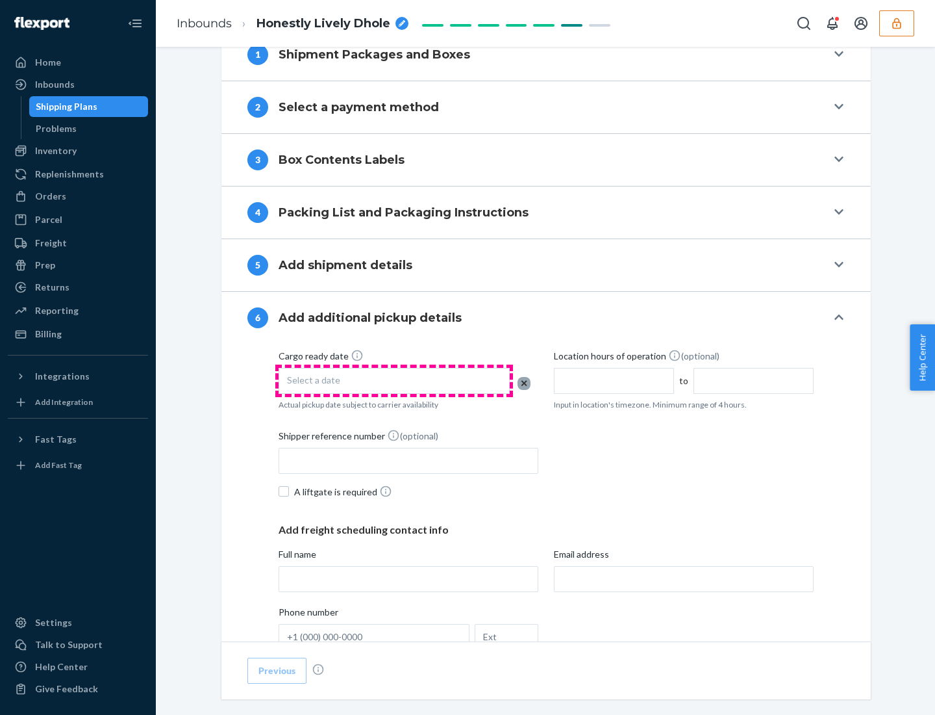
click at [394, 380] on div "Select a date" at bounding box center [394, 381] width 231 height 26
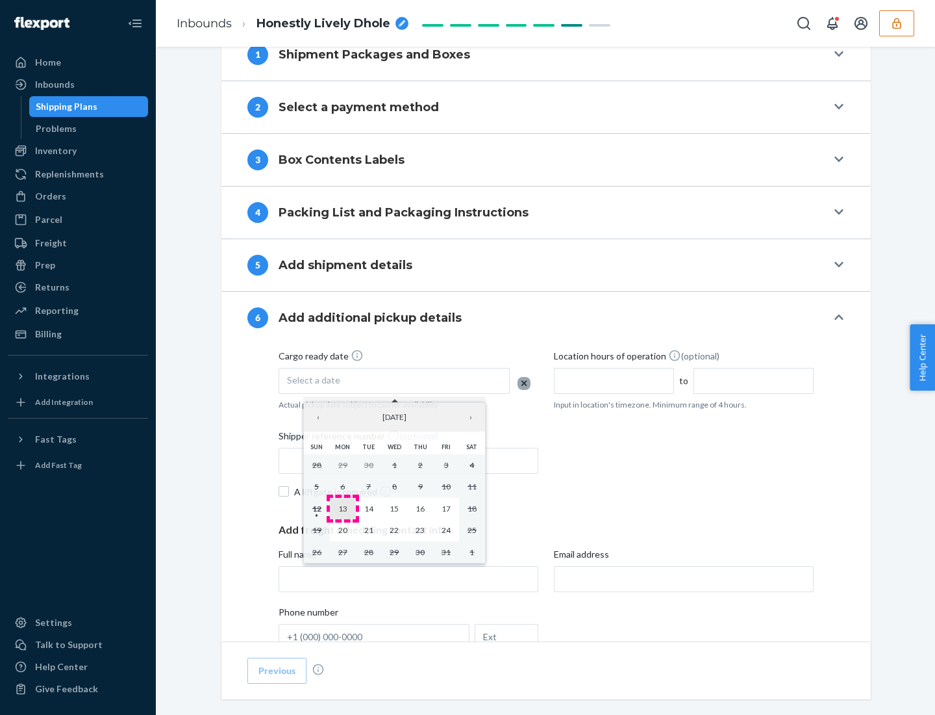
click at [342, 508] on abbr "13" at bounding box center [342, 508] width 9 height 10
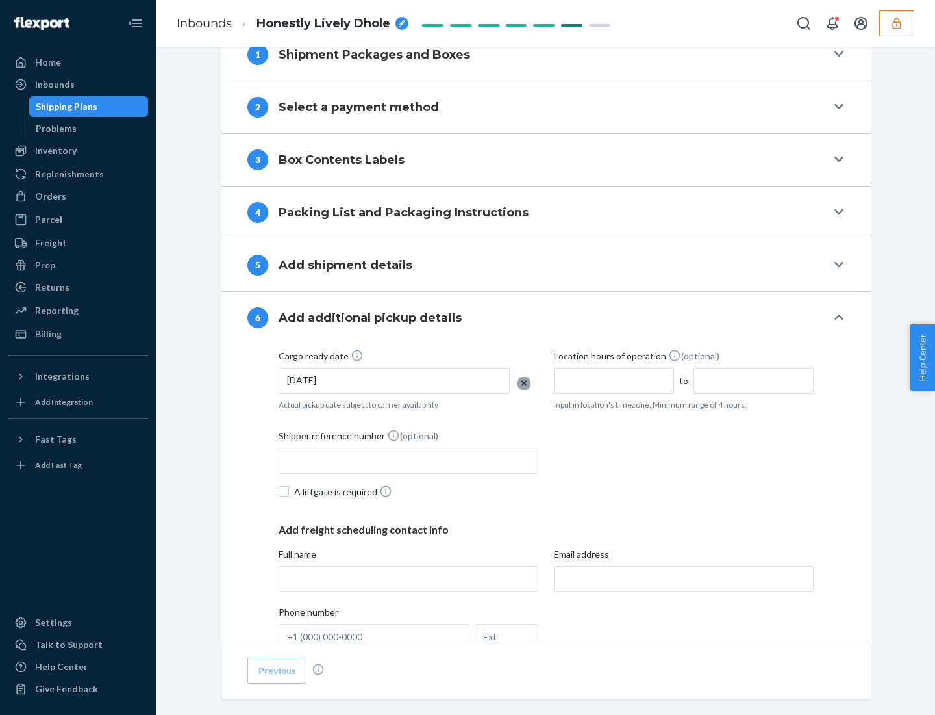
scroll to position [695, 0]
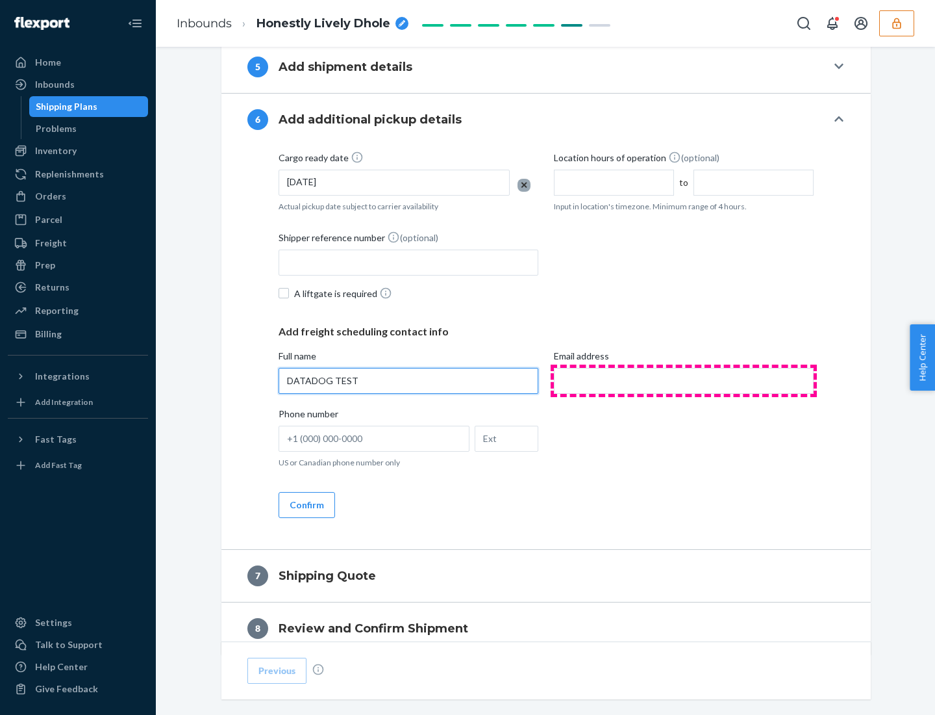
type input "DATADOG TEST"
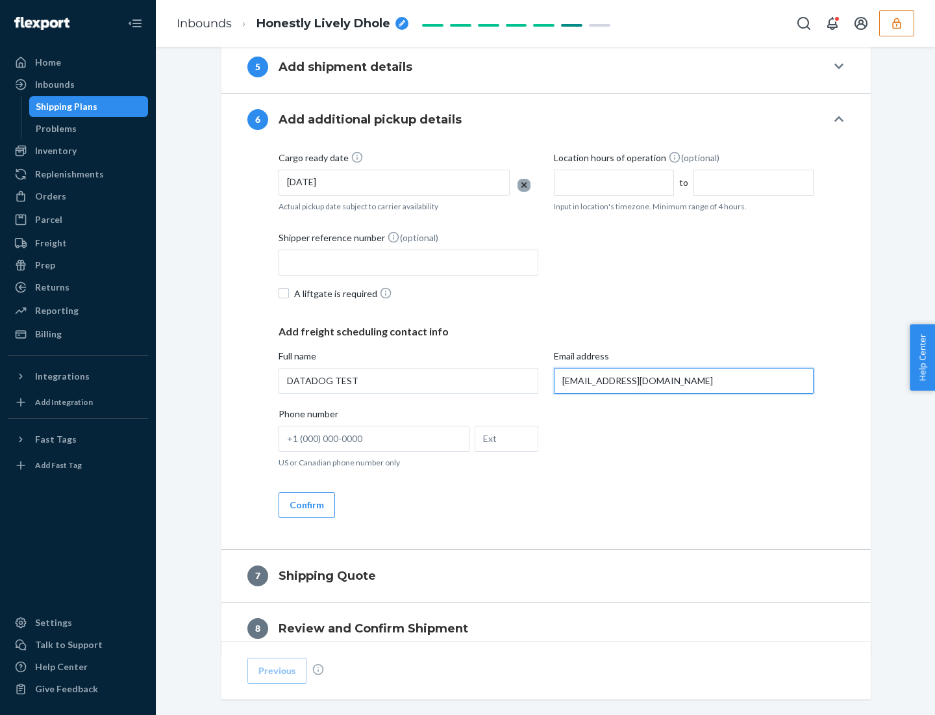
scroll to position [753, 0]
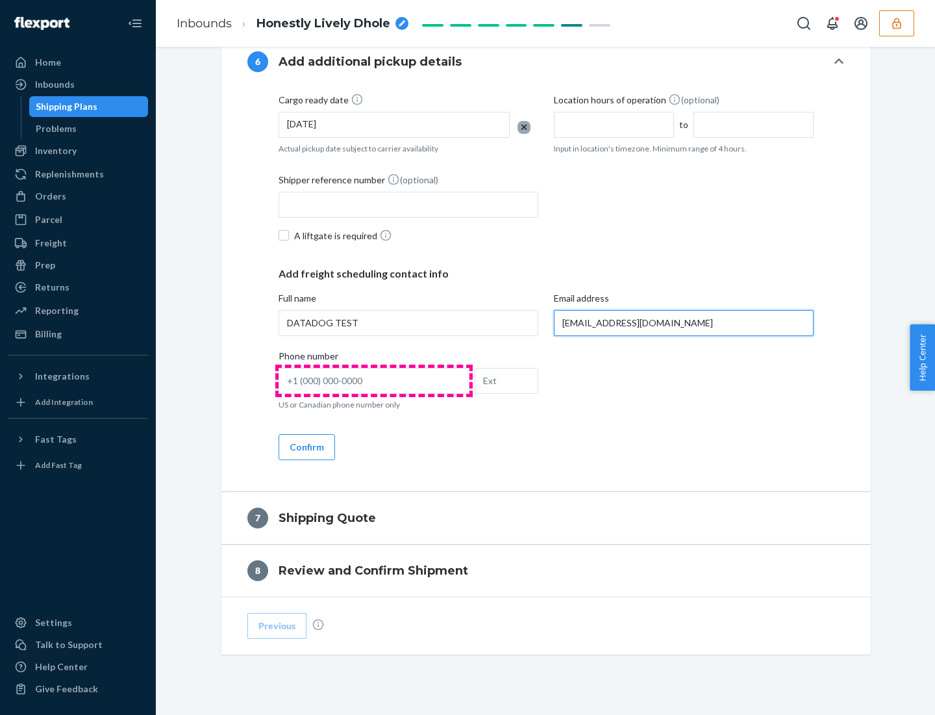
type input "[EMAIL_ADDRESS][DOMAIN_NAME]"
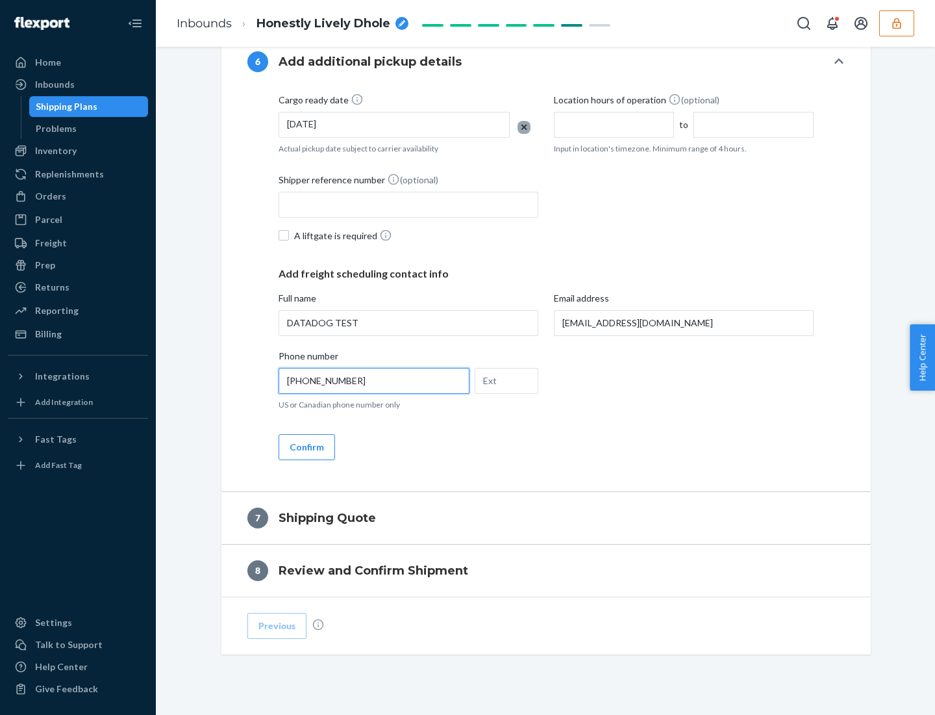
scroll to position [780, 0]
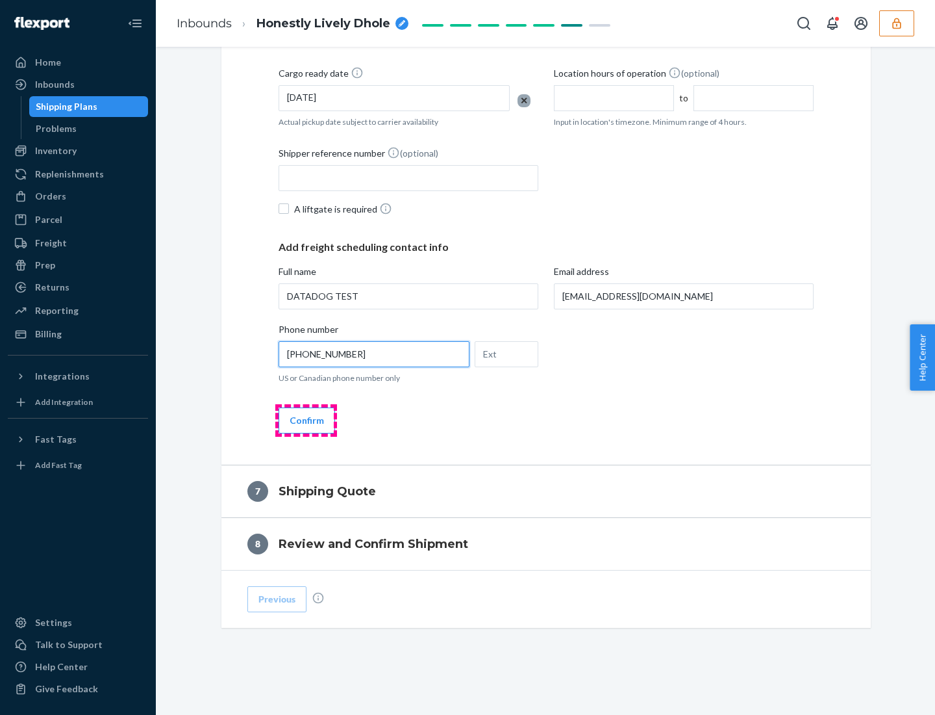
type input "[PHONE_NUMBER]"
click at [306, 420] on button "Confirm" at bounding box center [307, 420] width 57 height 26
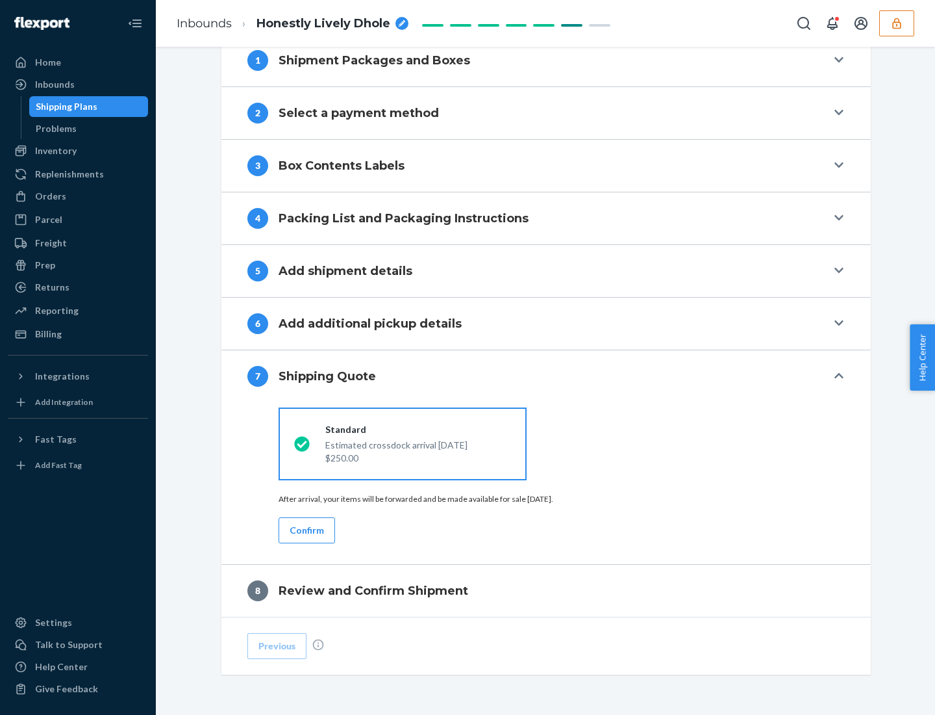
scroll to position [538, 0]
